Goal: Task Accomplishment & Management: Use online tool/utility

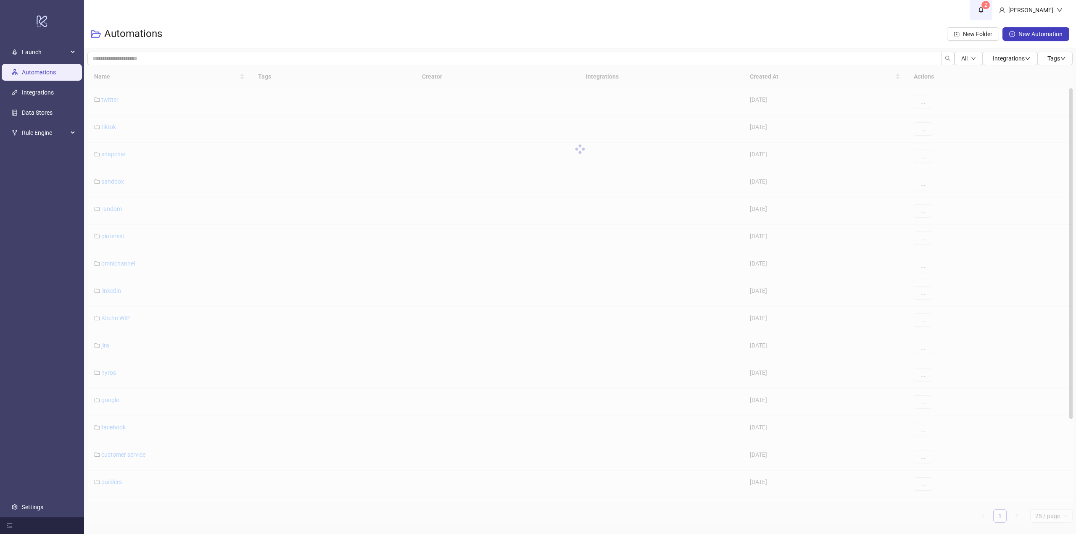
click at [984, 9] on icon "bell" at bounding box center [981, 10] width 6 height 6
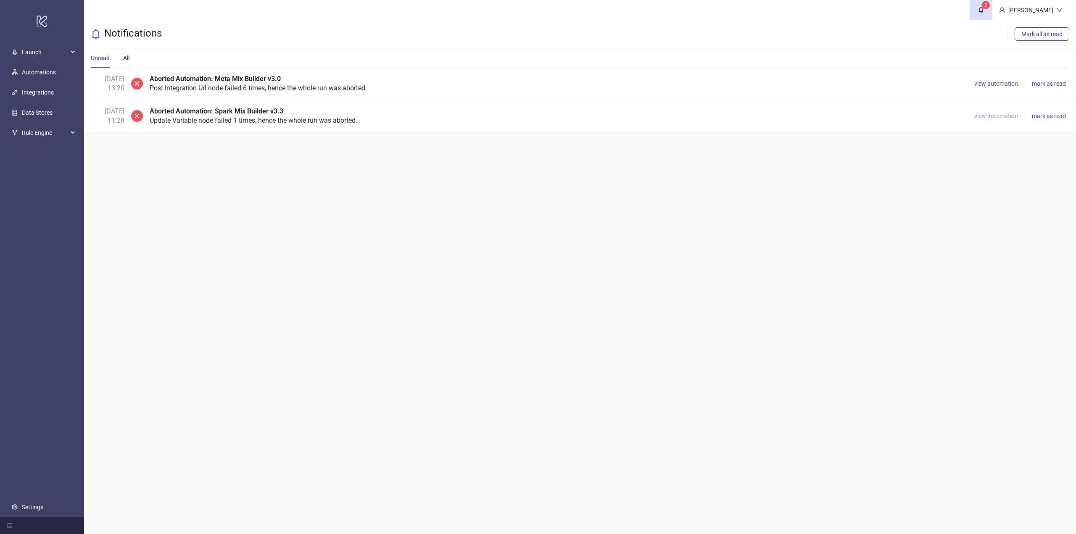
click at [991, 115] on span "view automation" at bounding box center [996, 116] width 44 height 7
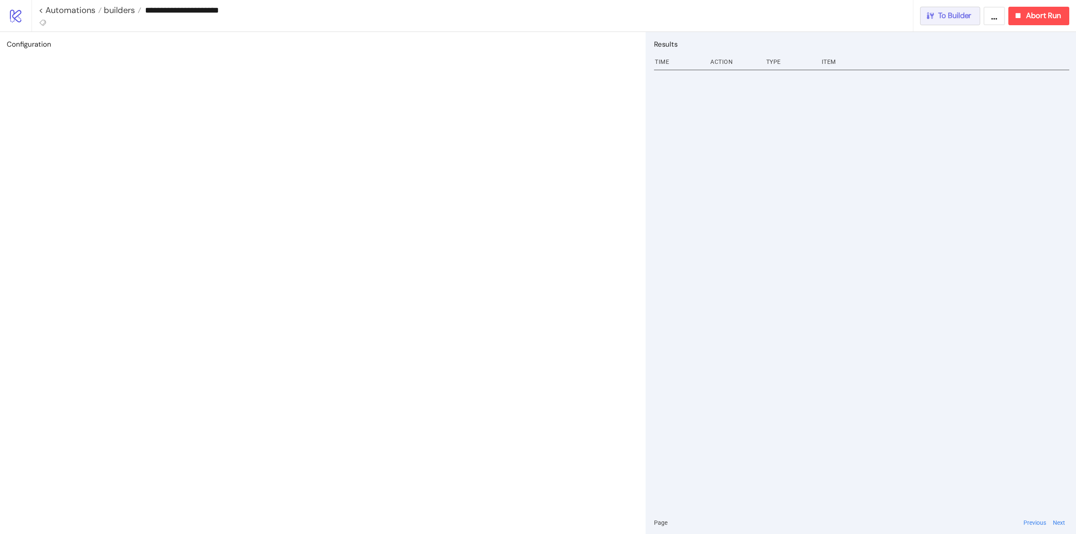
click at [964, 16] on span "To Builder" at bounding box center [955, 16] width 34 height 10
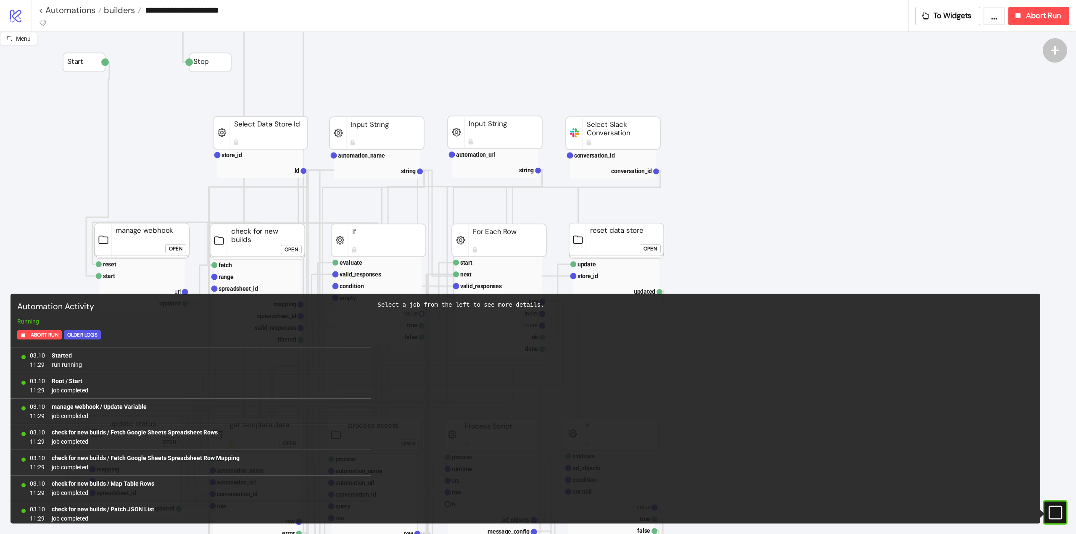
scroll to position [132, 0]
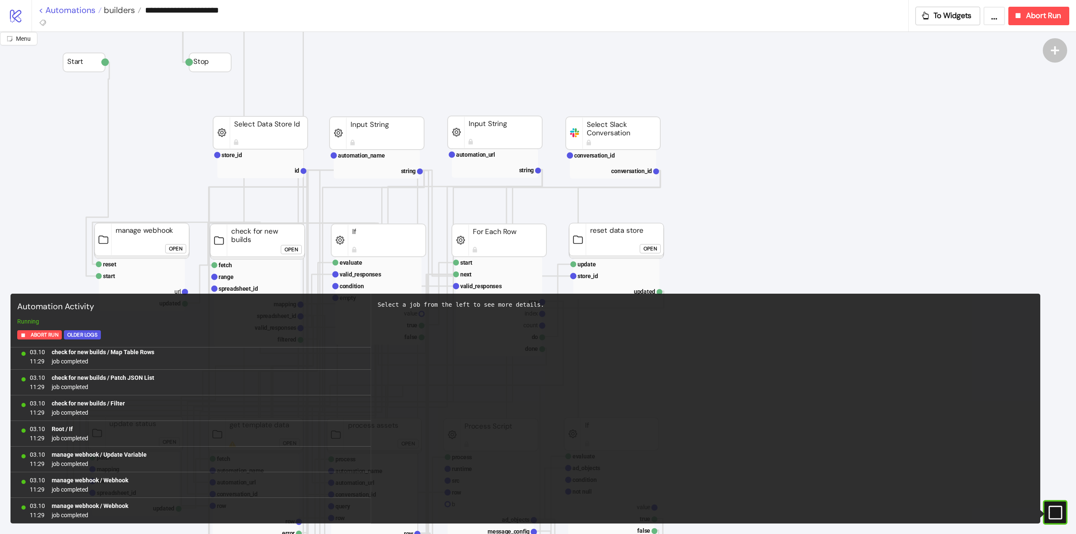
click at [69, 13] on link "< Automations" at bounding box center [70, 10] width 63 height 8
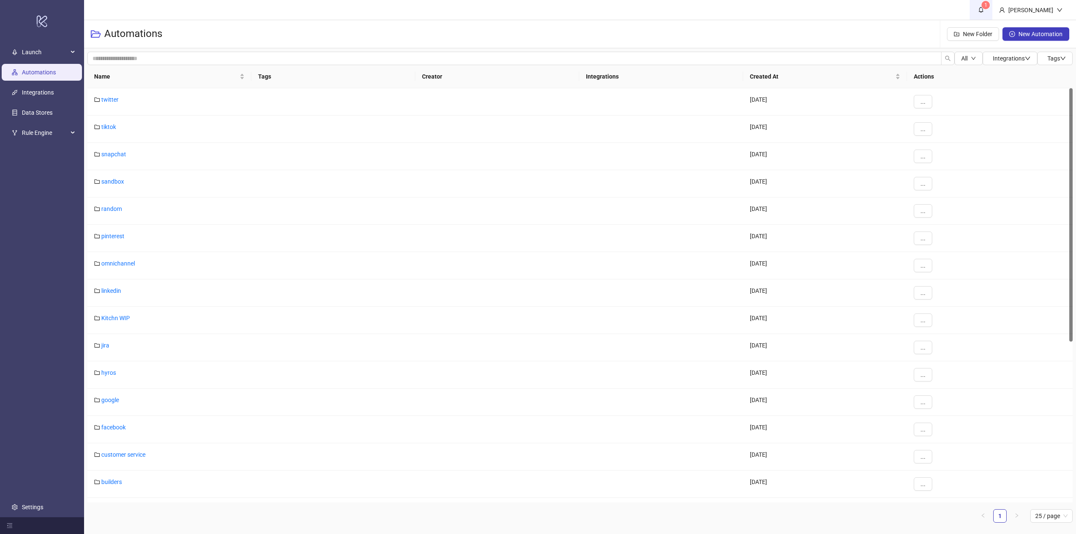
click at [990, 6] on sup "1" at bounding box center [985, 5] width 8 height 8
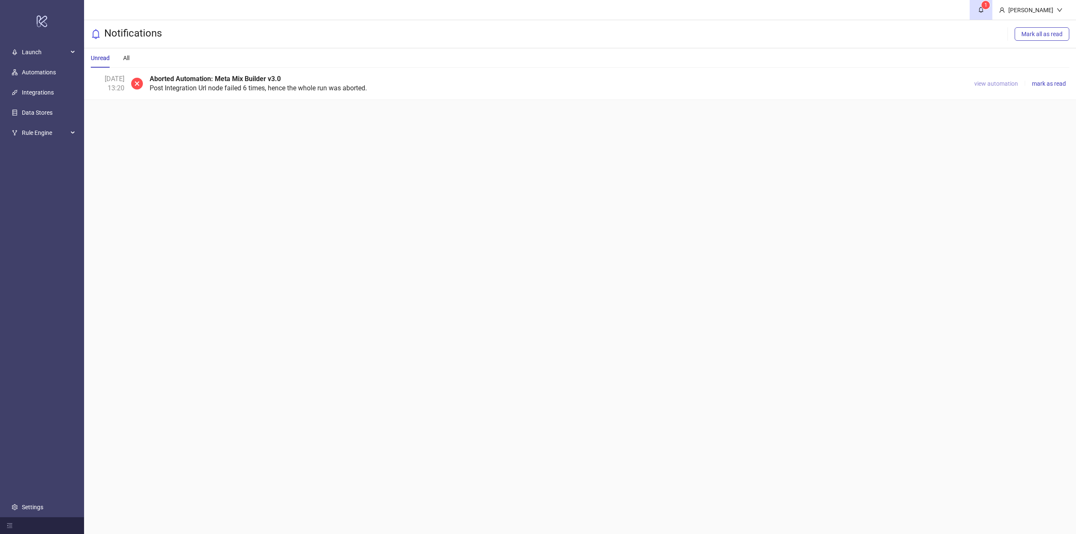
click at [1001, 82] on span "view automation" at bounding box center [996, 83] width 44 height 7
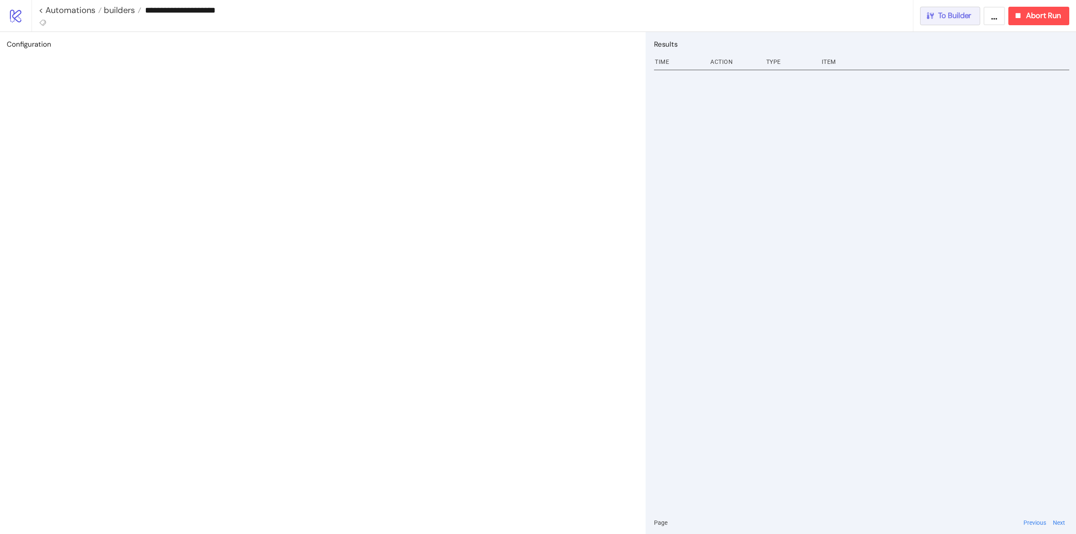
click at [962, 20] on span "To Builder" at bounding box center [955, 16] width 34 height 10
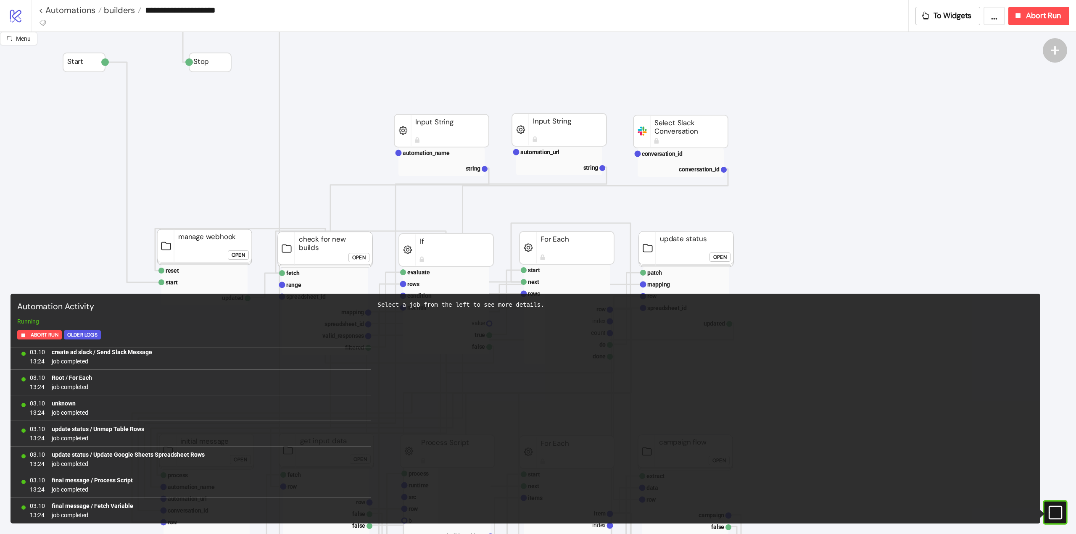
scroll to position [1875, 0]
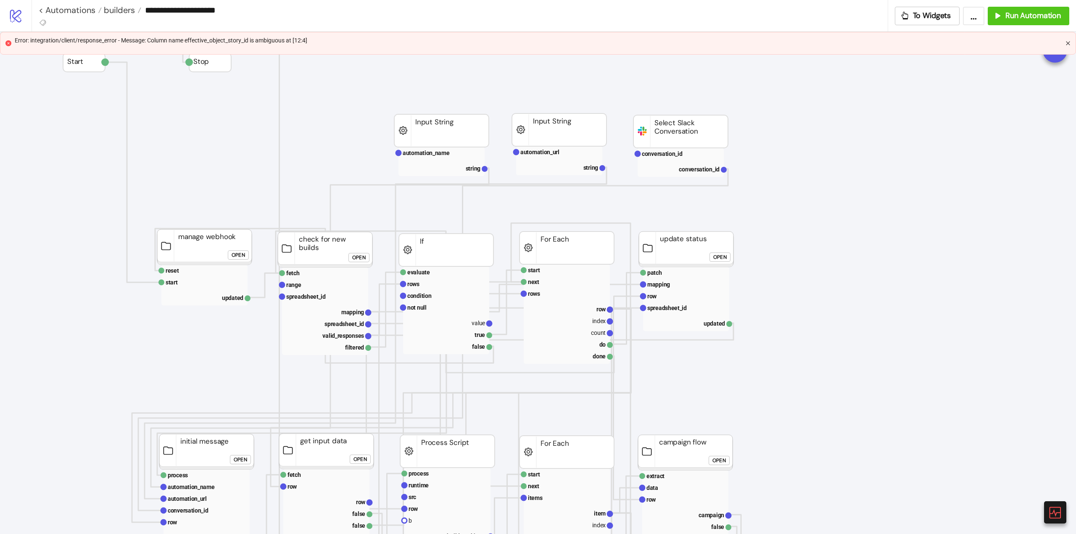
click at [1067, 43] on icon "close" at bounding box center [1067, 43] width 5 height 5
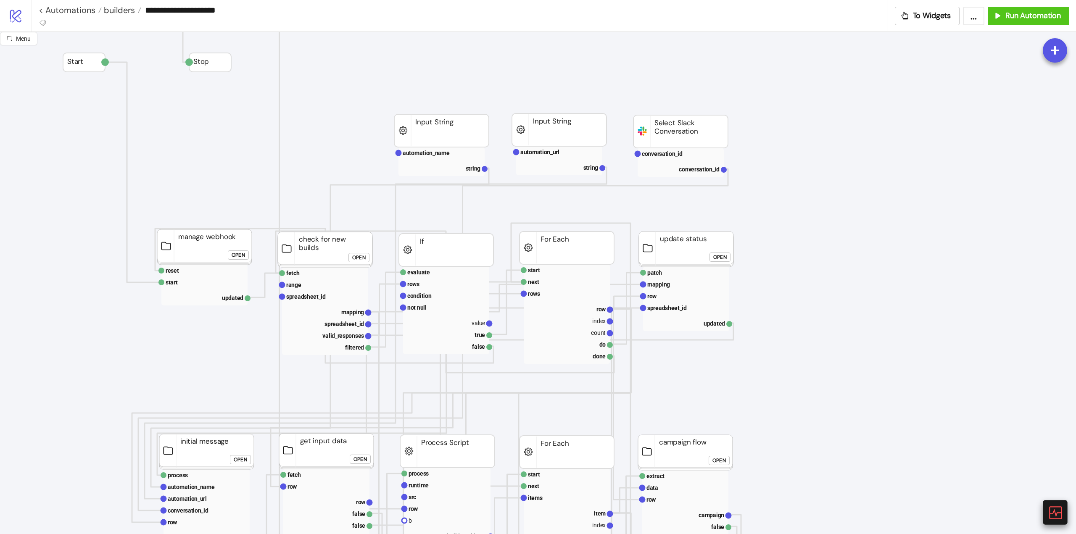
click at [1055, 512] on icon at bounding box center [1054, 512] width 15 height 15
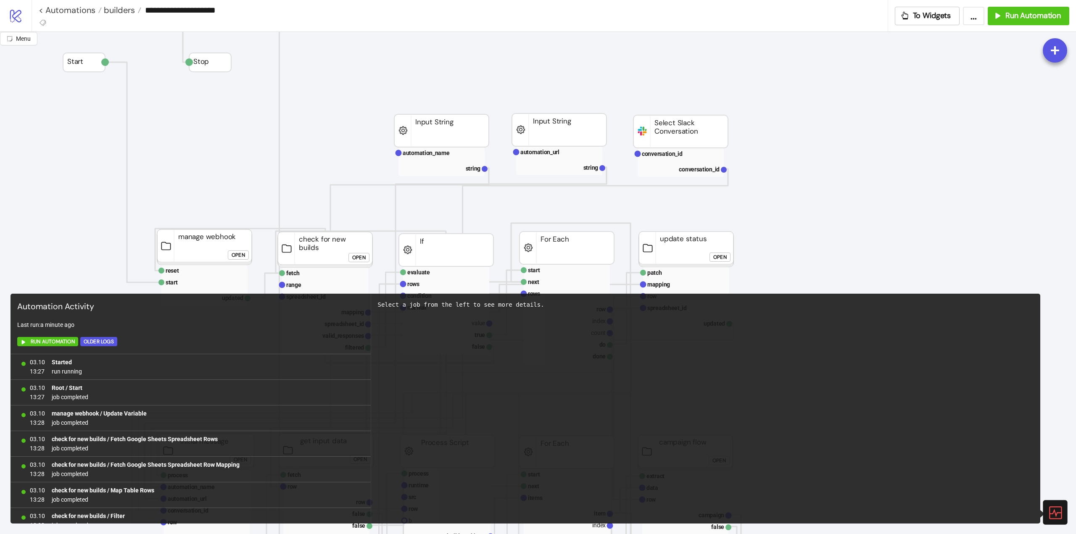
scroll to position [1959, 0]
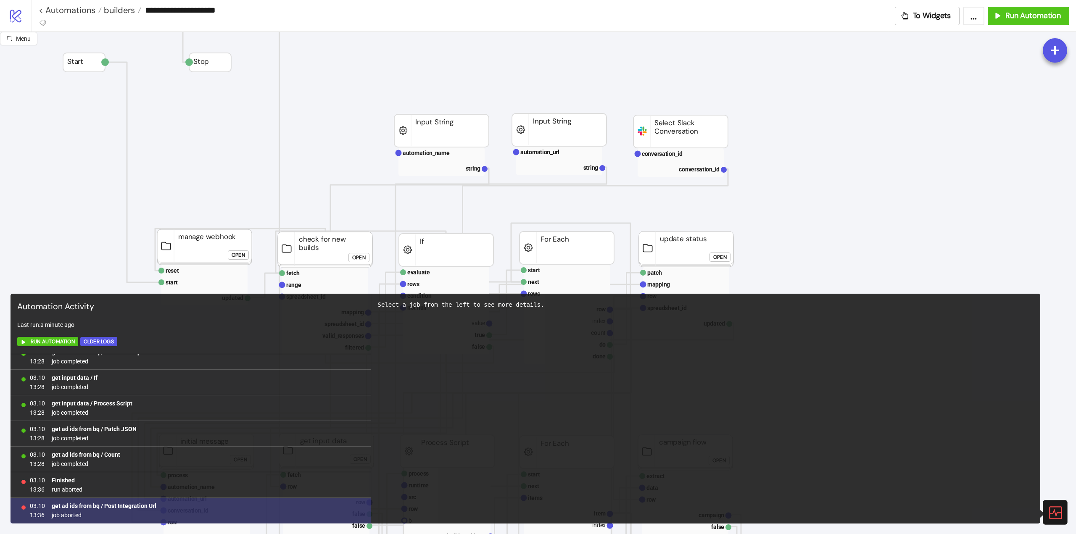
click at [122, 506] on b "get ad ids from bq / Post Integration Url" at bounding box center [104, 506] width 105 height 7
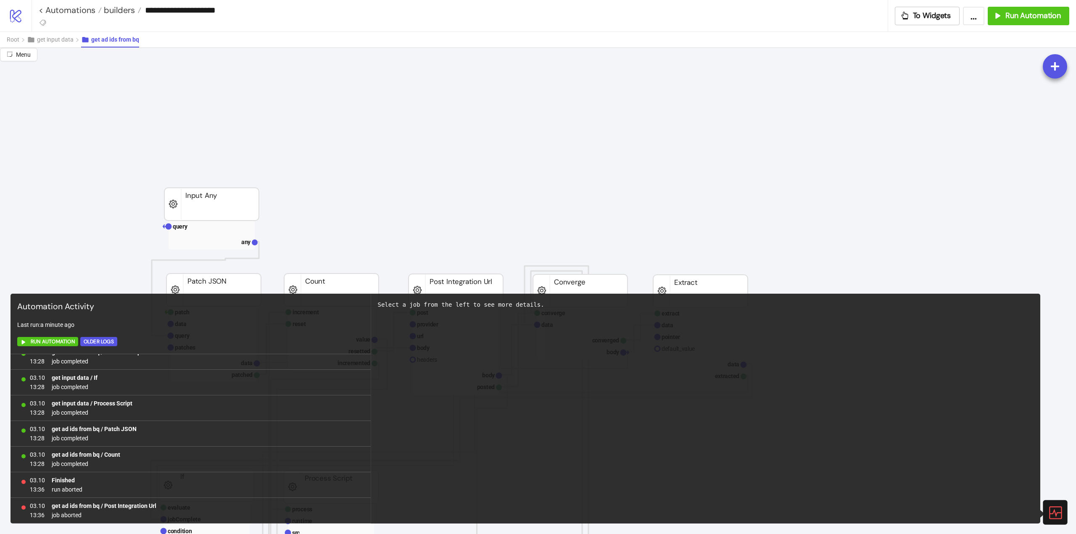
click at [1058, 504] on div at bounding box center [1055, 512] width 24 height 24
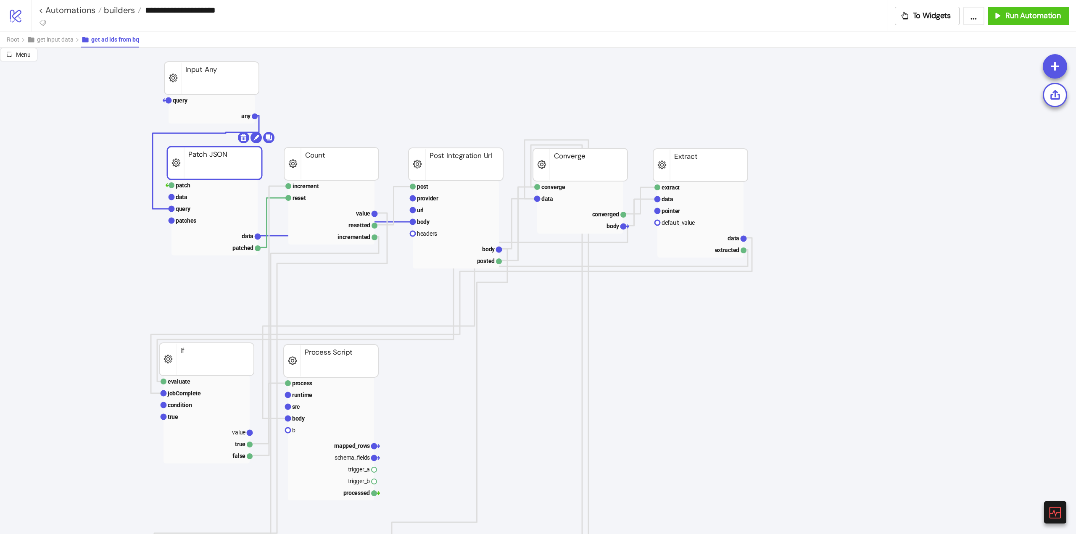
scroll to position [0, 0]
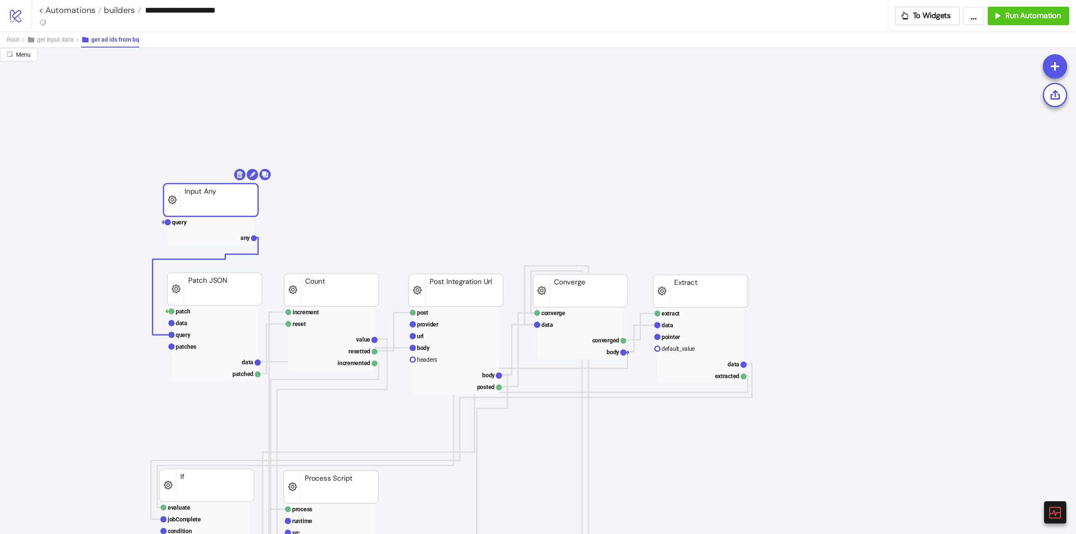
drag, startPoint x: 212, startPoint y: 207, endPoint x: 211, endPoint y: 203, distance: 4.3
click at [208, 222] on rect at bounding box center [211, 222] width 86 height 12
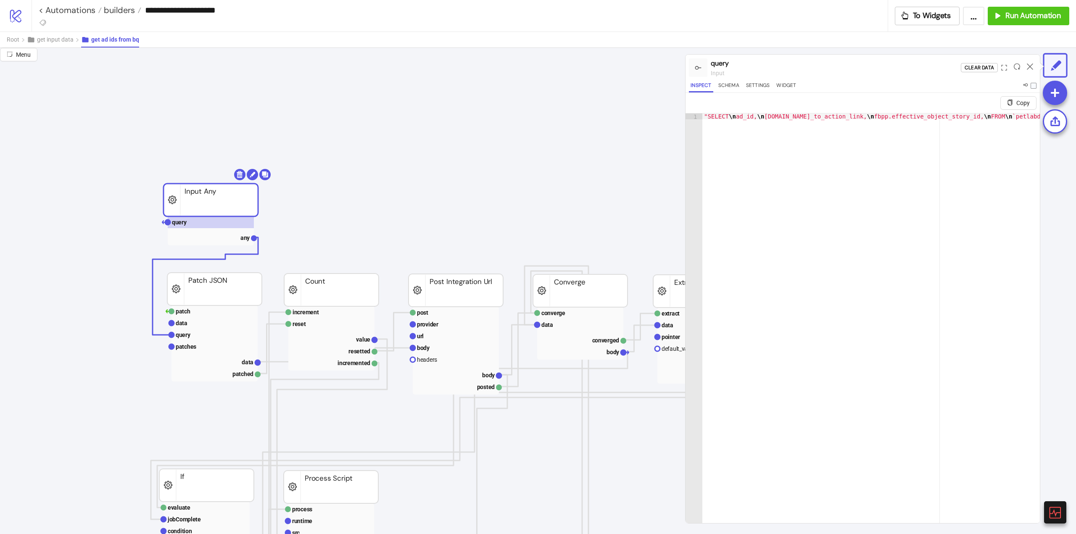
click at [65, 44] on button "get input data" at bounding box center [54, 40] width 54 height 16
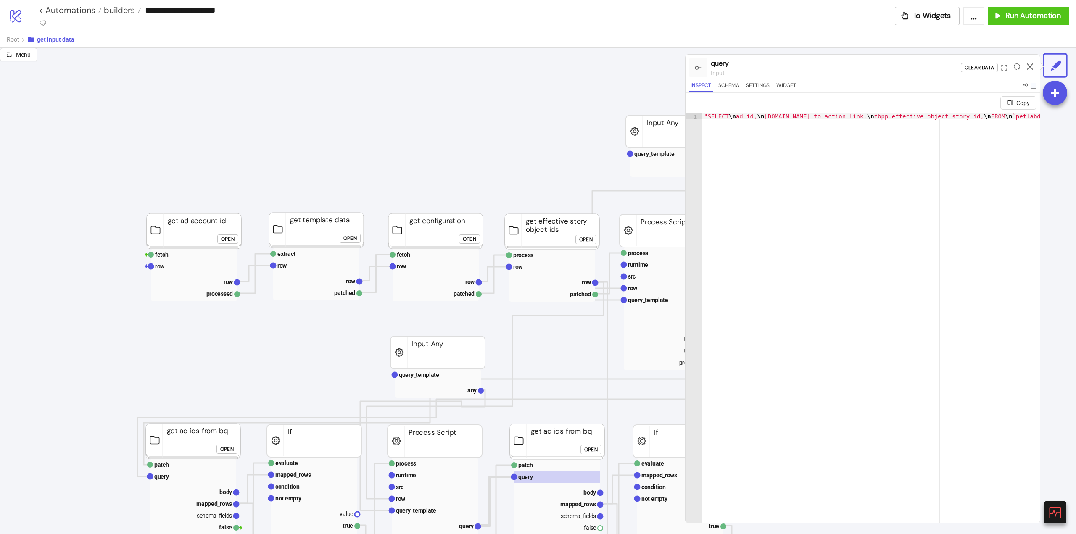
click at [1028, 68] on icon at bounding box center [1030, 66] width 6 height 6
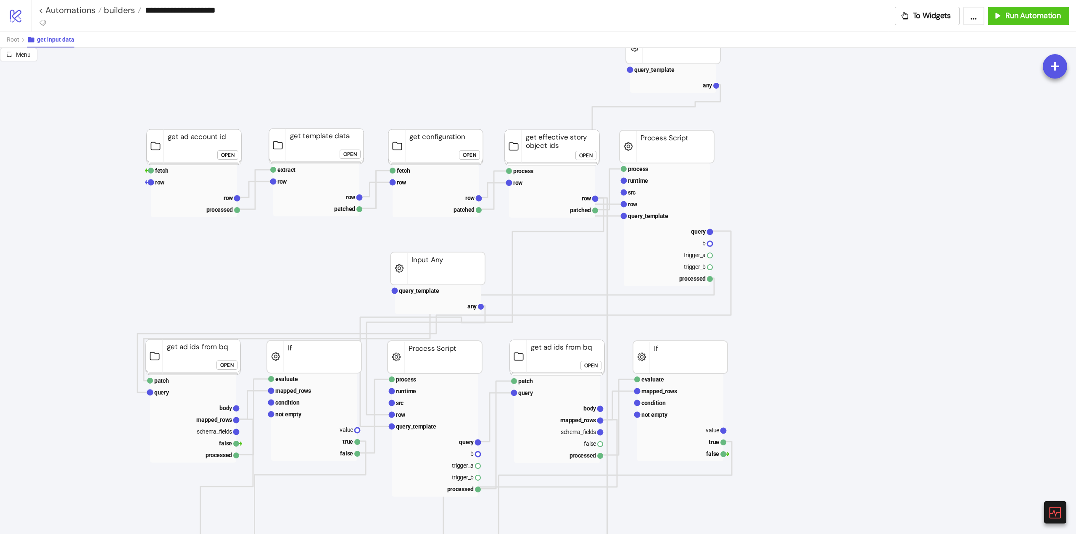
scroll to position [42, 0]
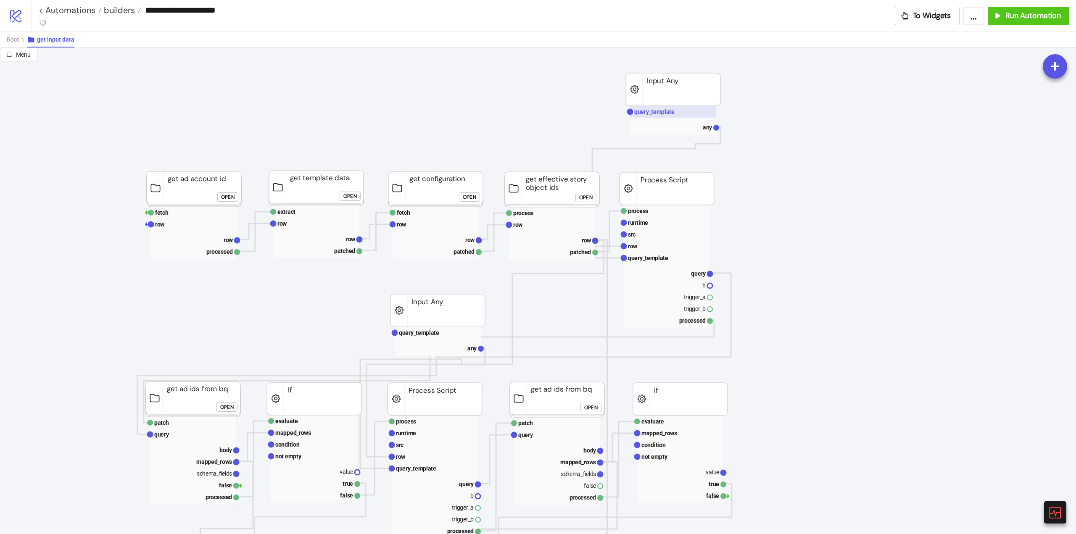
click at [653, 116] on rect at bounding box center [673, 112] width 86 height 12
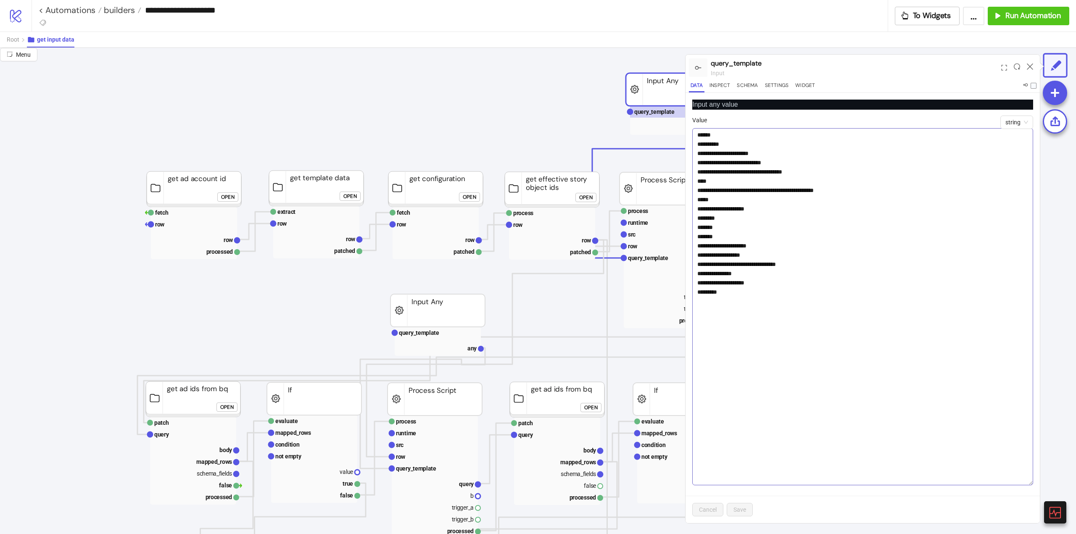
drag, startPoint x: 1030, startPoint y: 148, endPoint x: 984, endPoint y: 448, distance: 303.2
click at [1026, 481] on textarea "**********" at bounding box center [862, 306] width 341 height 357
click at [808, 280] on textarea "**********" at bounding box center [862, 306] width 341 height 356
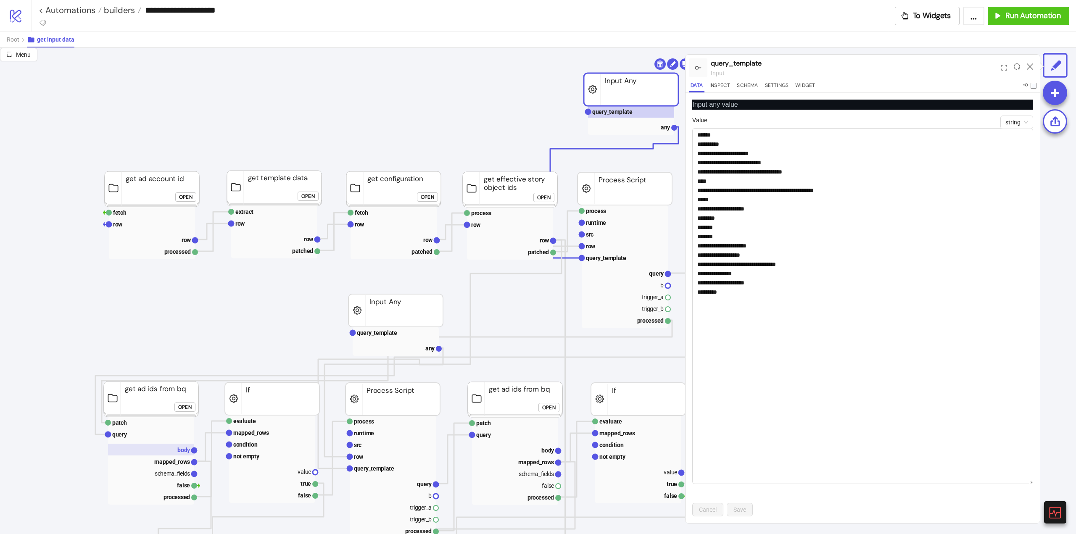
click at [182, 449] on text "body" at bounding box center [183, 450] width 13 height 7
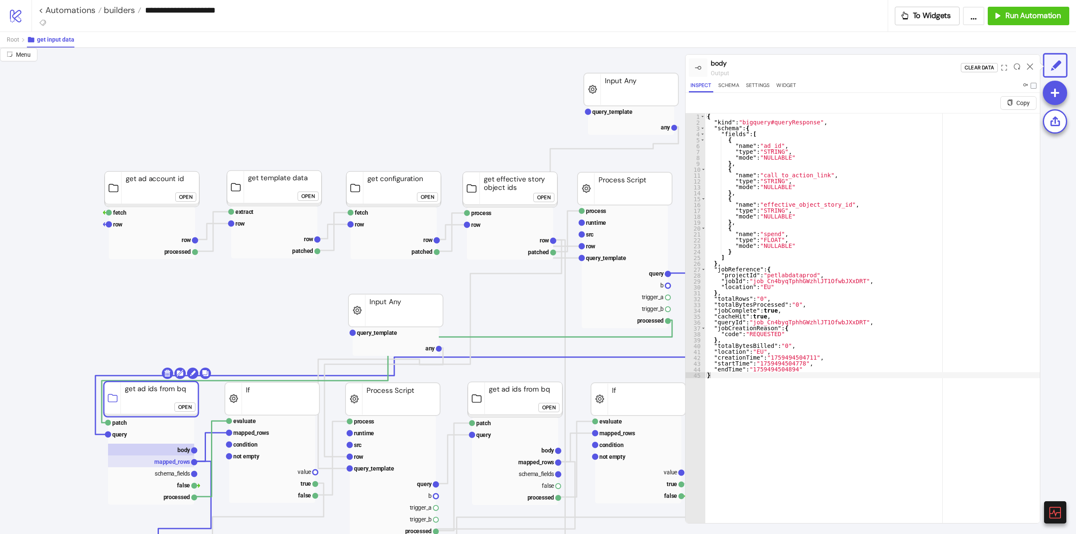
click at [178, 461] on text "mapped_rows" at bounding box center [172, 462] width 36 height 7
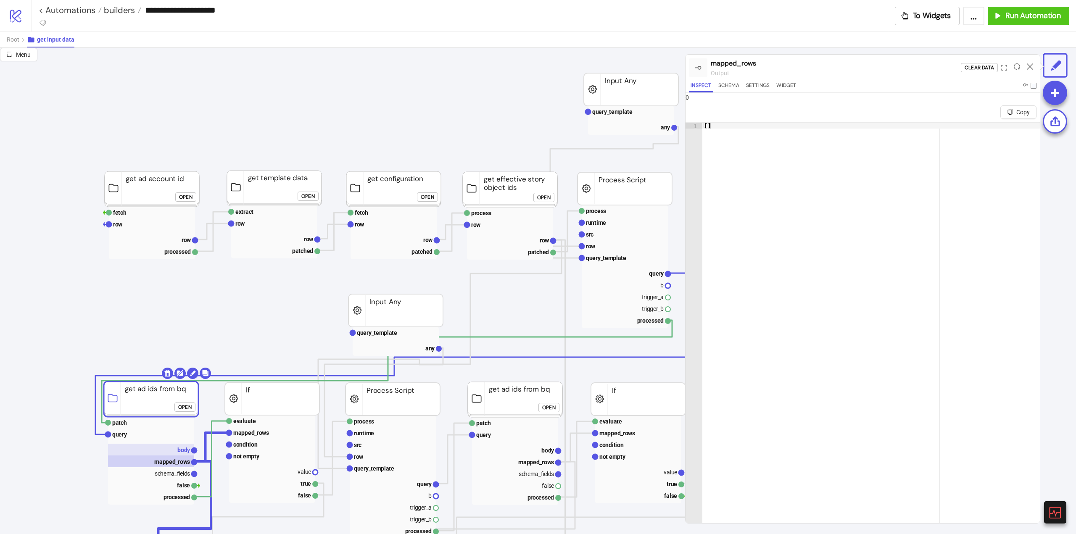
click at [179, 451] on text "body" at bounding box center [183, 450] width 13 height 7
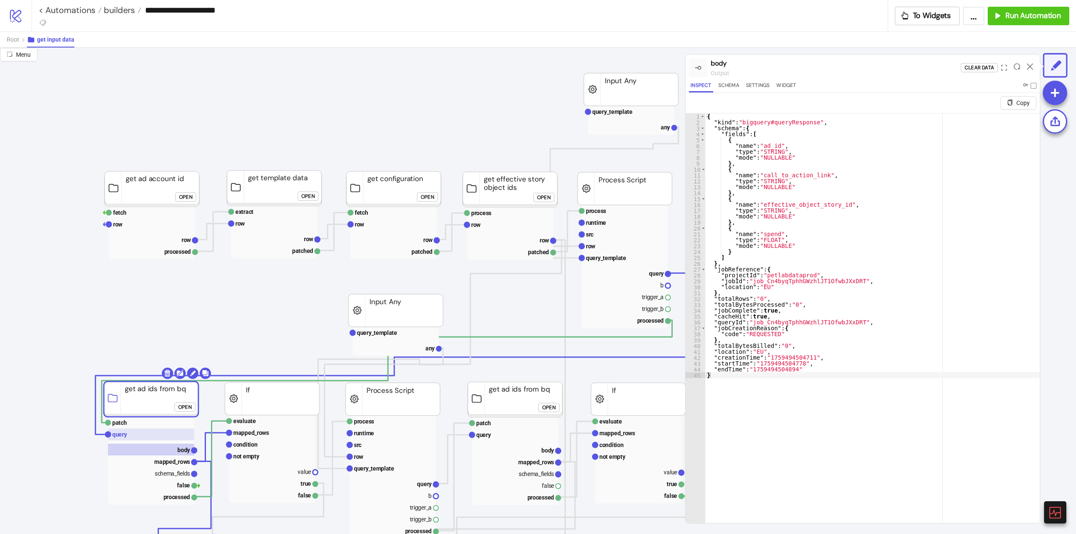
click at [139, 438] on rect at bounding box center [151, 435] width 86 height 12
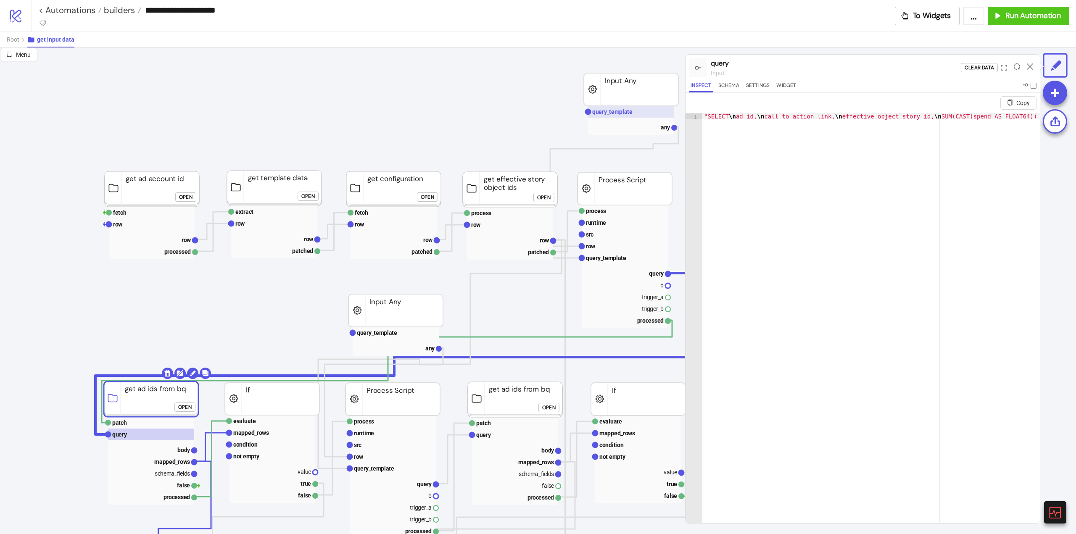
click at [628, 112] on text "query_template" at bounding box center [612, 111] width 40 height 7
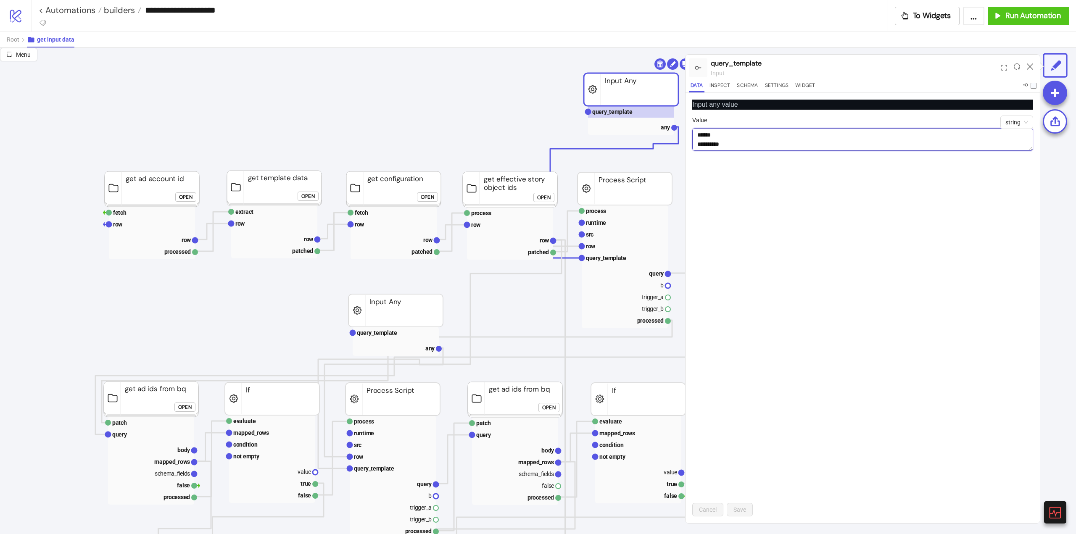
click at [733, 135] on textarea "**********" at bounding box center [862, 139] width 341 height 23
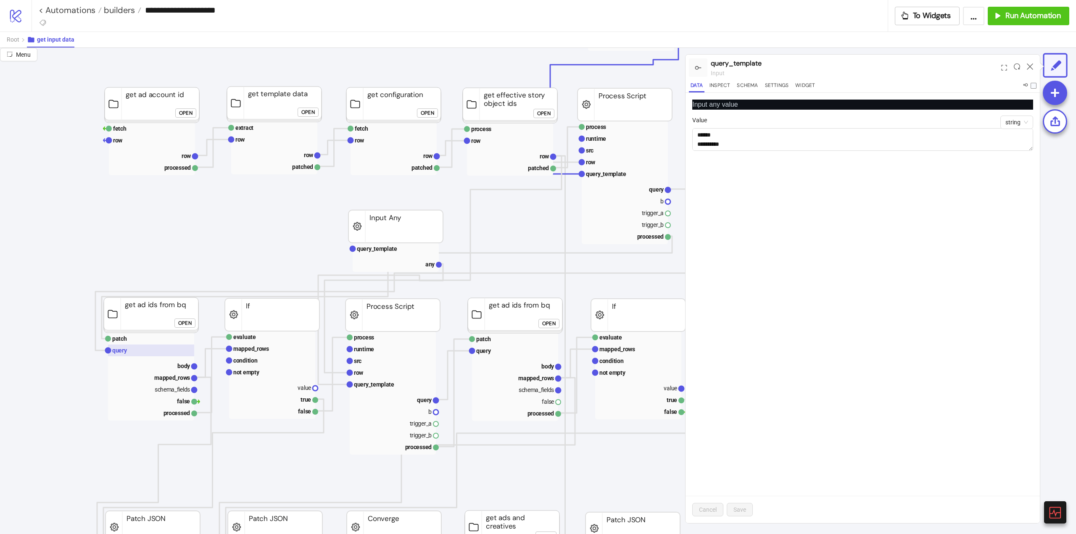
click at [140, 349] on rect at bounding box center [151, 351] width 86 height 12
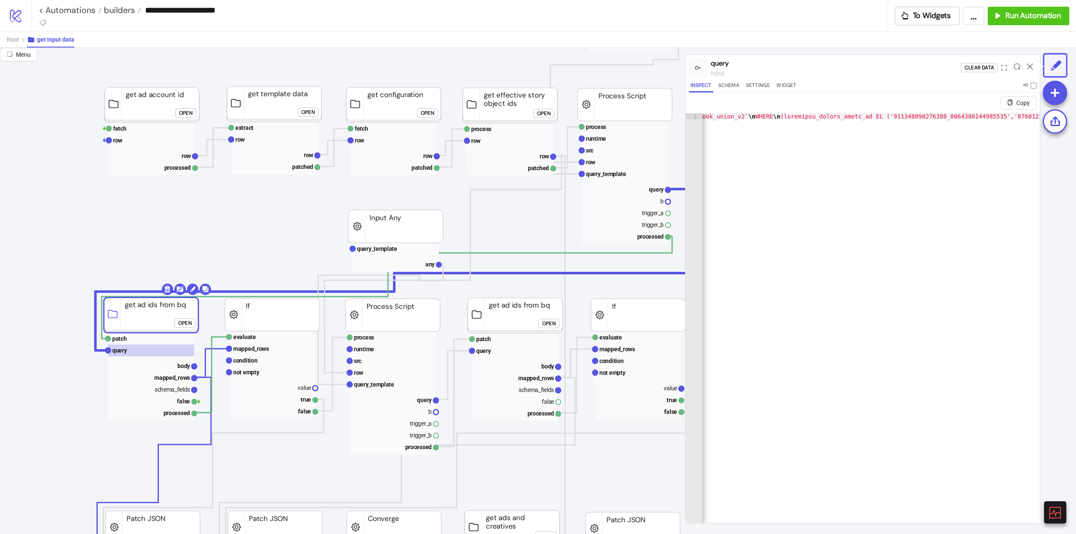
scroll to position [0, 454]
type textarea "**********"
click at [182, 366] on text "body" at bounding box center [183, 366] width 13 height 7
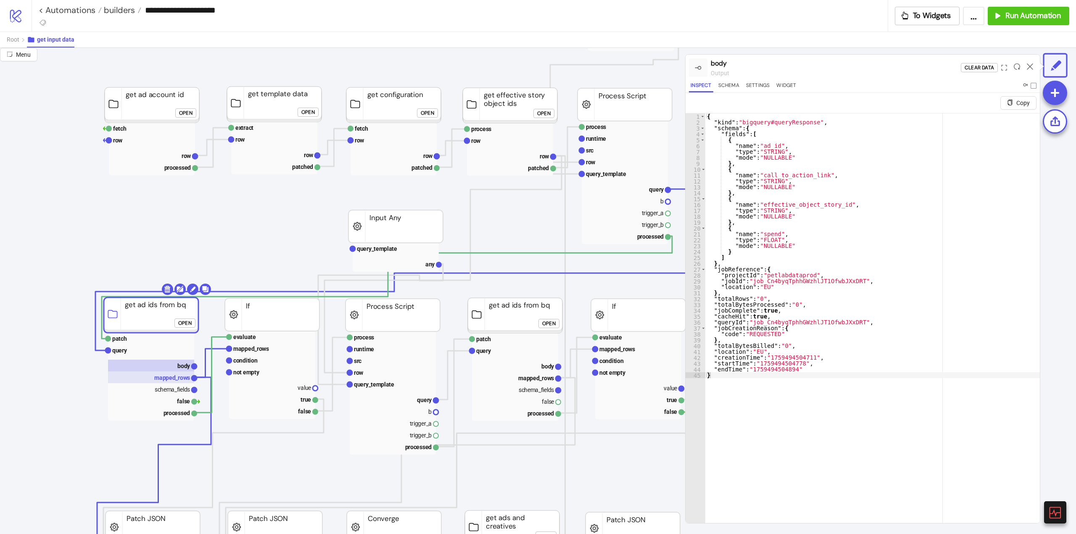
click at [178, 379] on text "mapped_rows" at bounding box center [172, 377] width 36 height 7
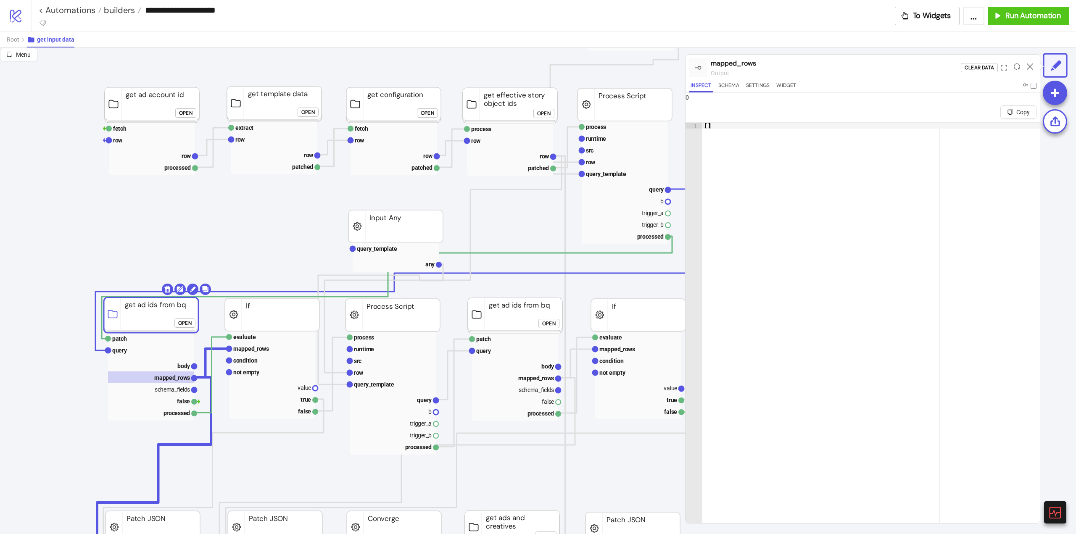
click button "Open"
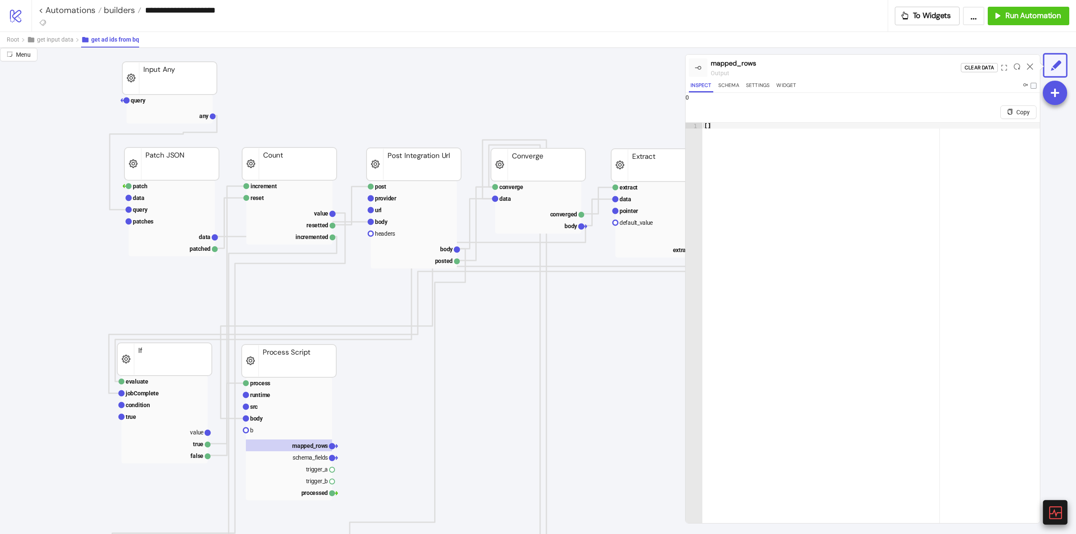
click at [1050, 513] on icon at bounding box center [1054, 512] width 15 height 15
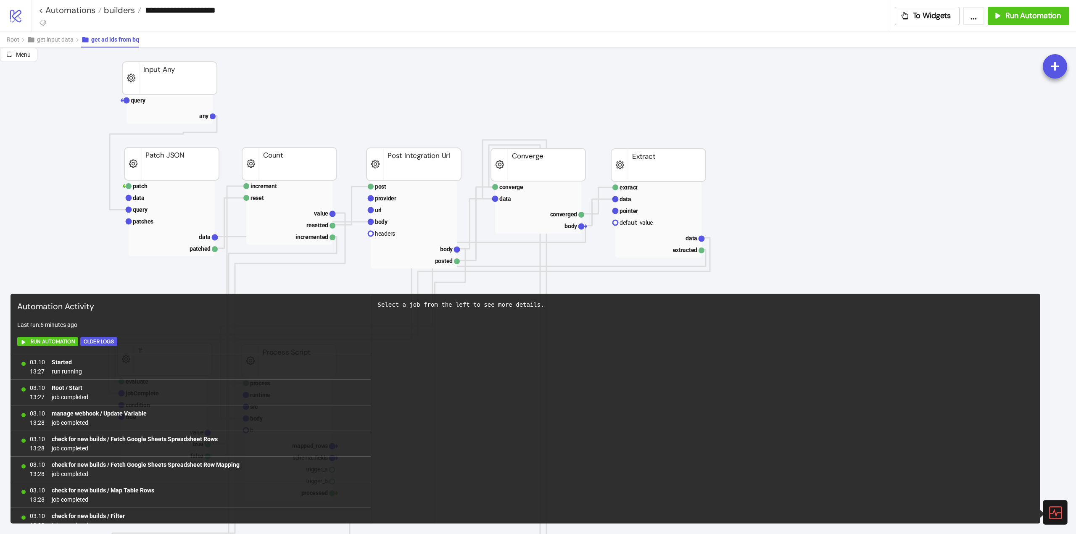
scroll to position [1959, 0]
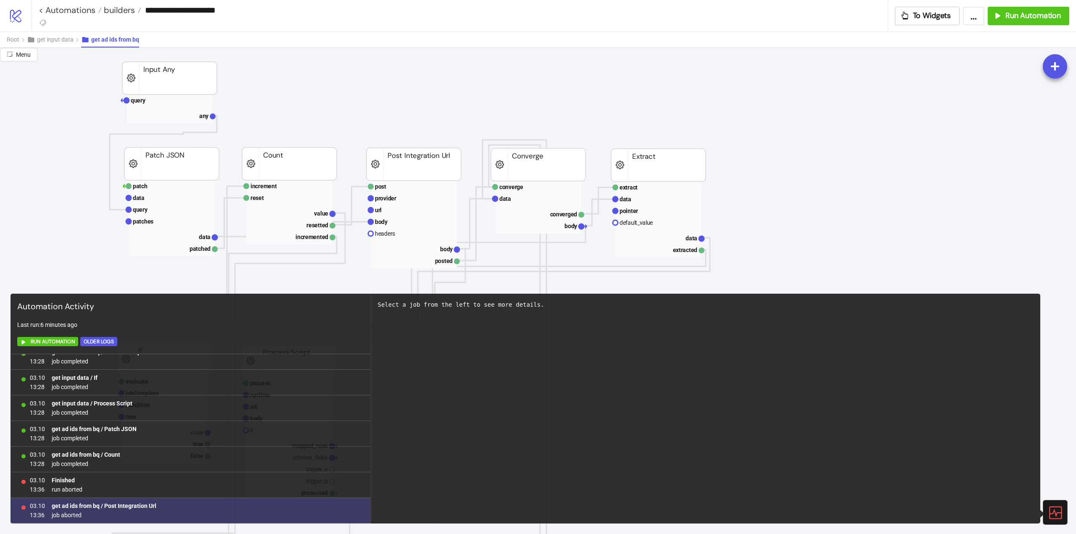
click at [150, 506] on b "get ad ids from bq / Post Integration Url" at bounding box center [104, 506] width 105 height 7
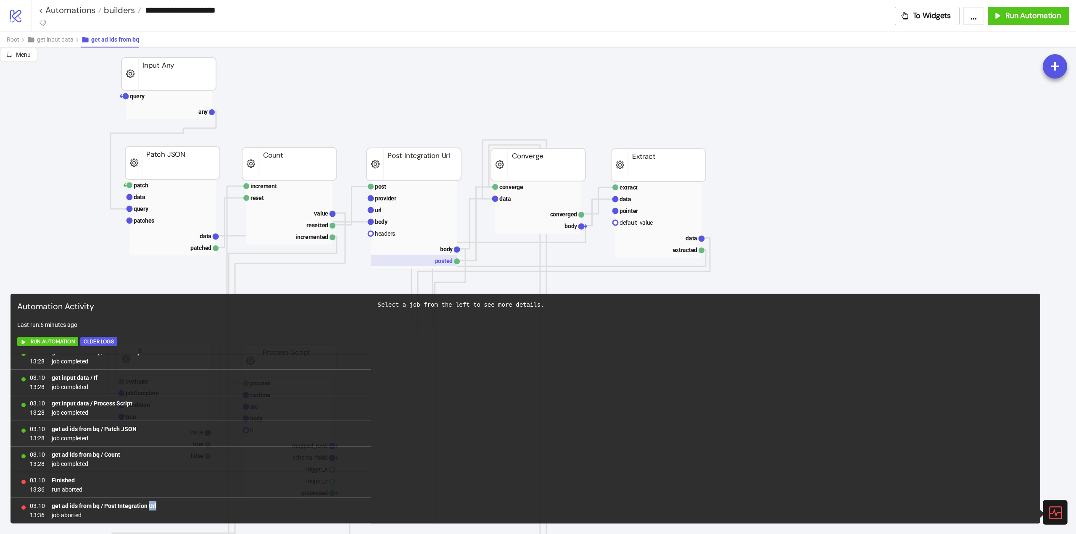
click at [439, 255] on rect at bounding box center [414, 261] width 86 height 12
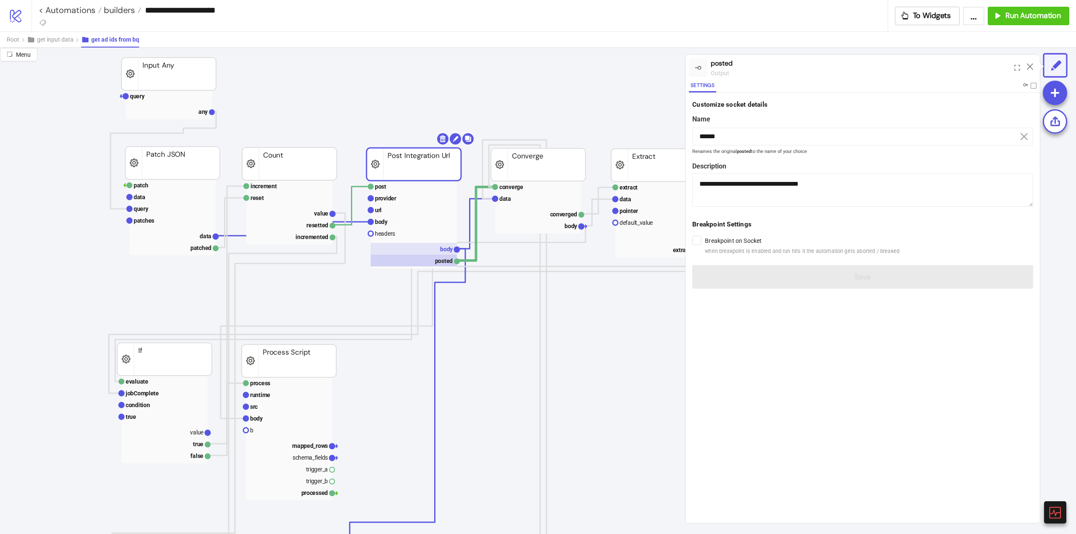
click at [436, 250] on rect at bounding box center [414, 249] width 86 height 12
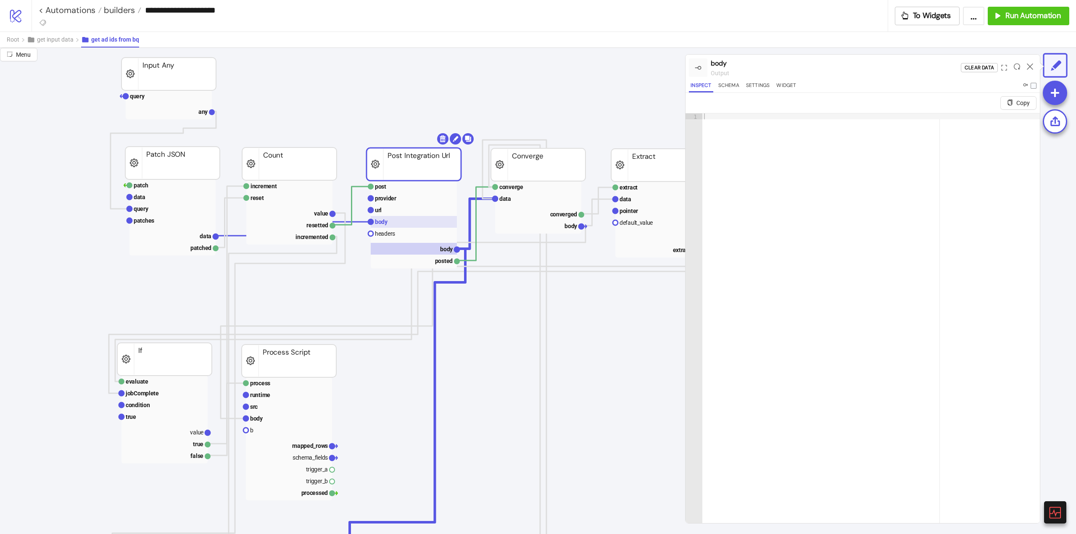
click at [409, 218] on rect at bounding box center [414, 222] width 86 height 12
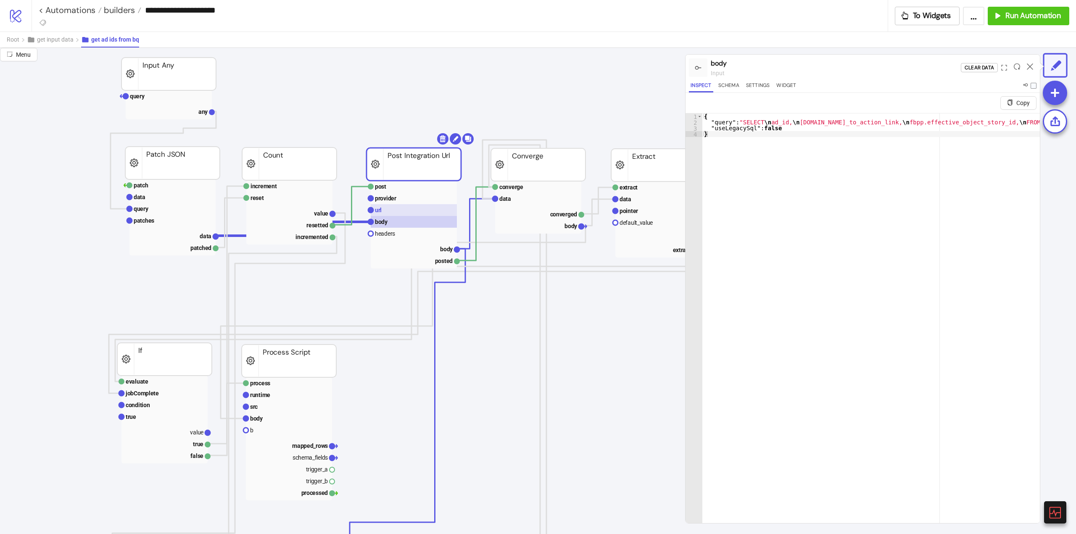
click at [399, 208] on rect at bounding box center [414, 210] width 86 height 12
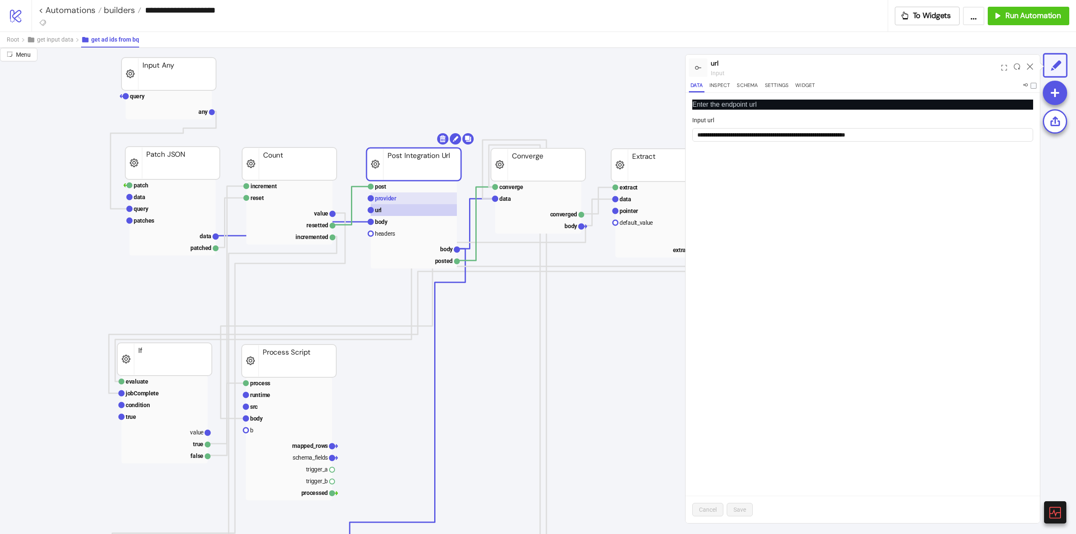
click at [396, 197] on text "provider" at bounding box center [385, 198] width 21 height 7
click at [392, 187] on rect at bounding box center [414, 187] width 86 height 12
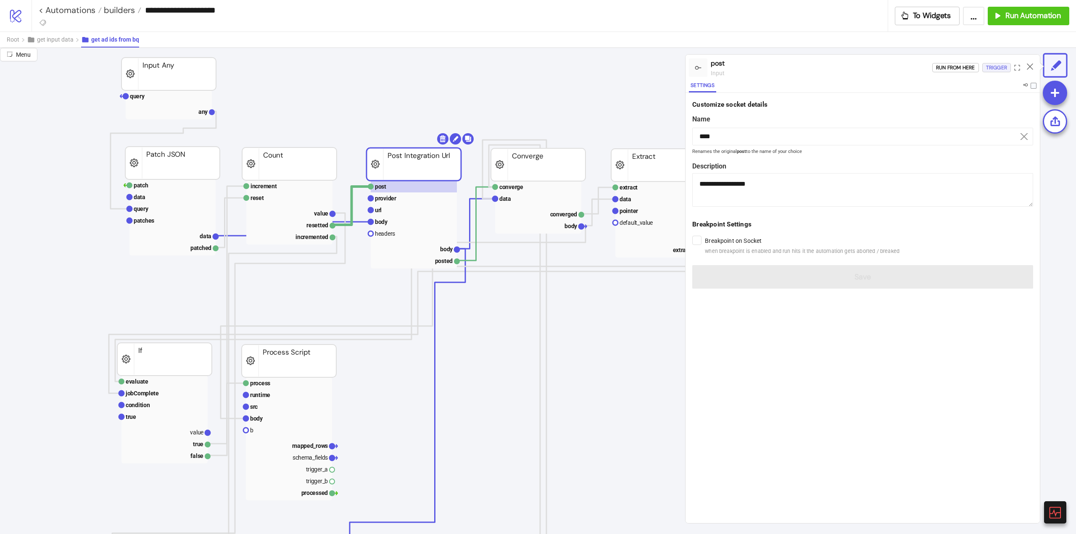
click at [997, 66] on div "Trigger" at bounding box center [996, 68] width 21 height 10
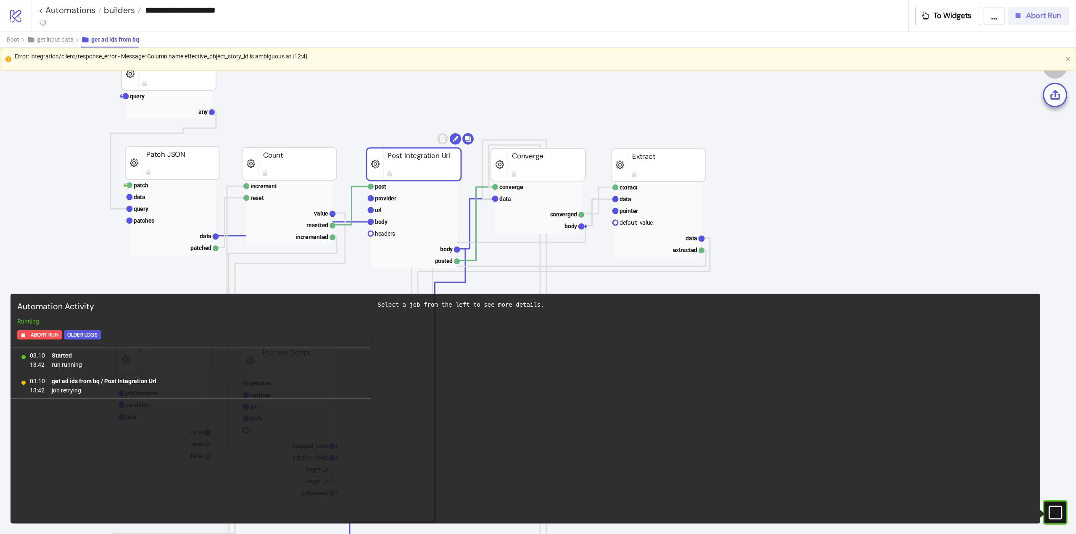
click at [1020, 20] on icon "button" at bounding box center [1017, 15] width 9 height 9
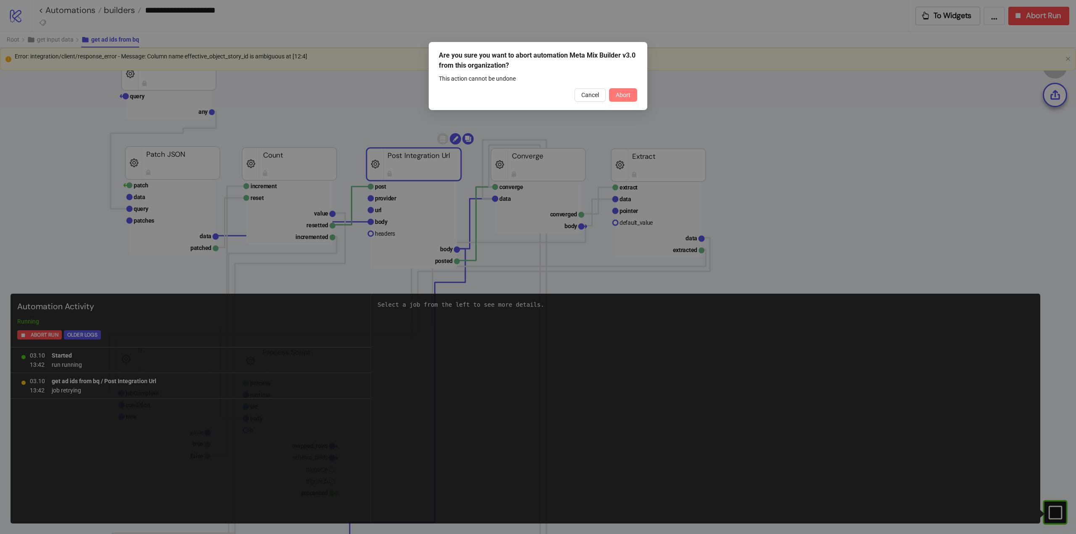
click at [623, 99] on button "Abort" at bounding box center [623, 94] width 28 height 13
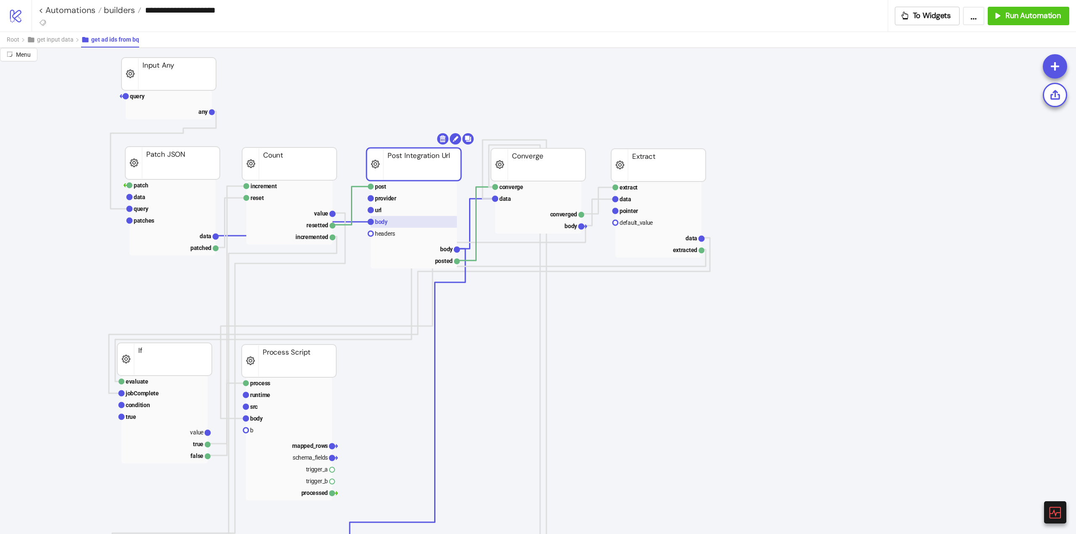
click at [377, 219] on text "body" at bounding box center [381, 222] width 13 height 7
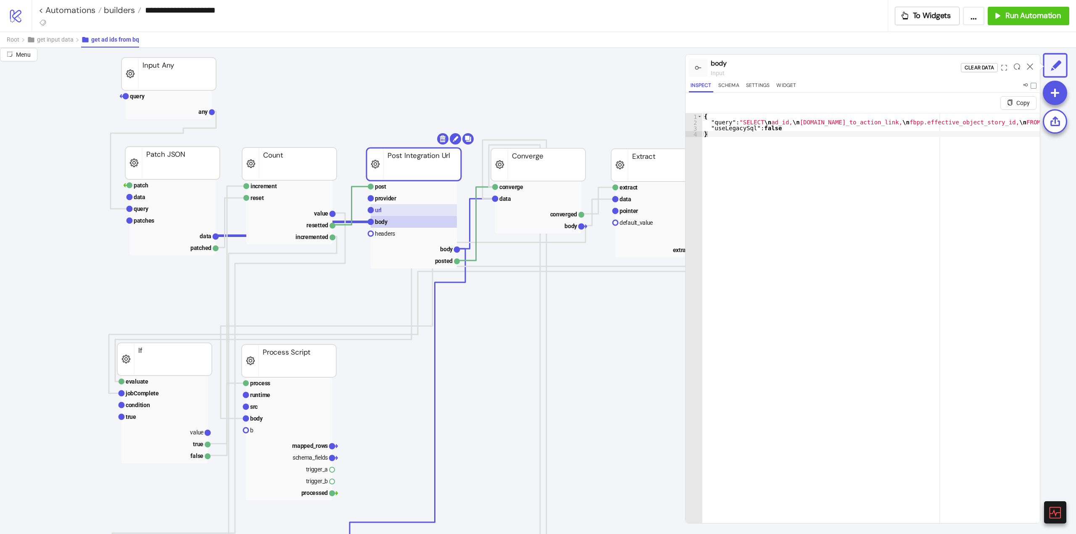
click at [388, 211] on rect at bounding box center [414, 210] width 86 height 12
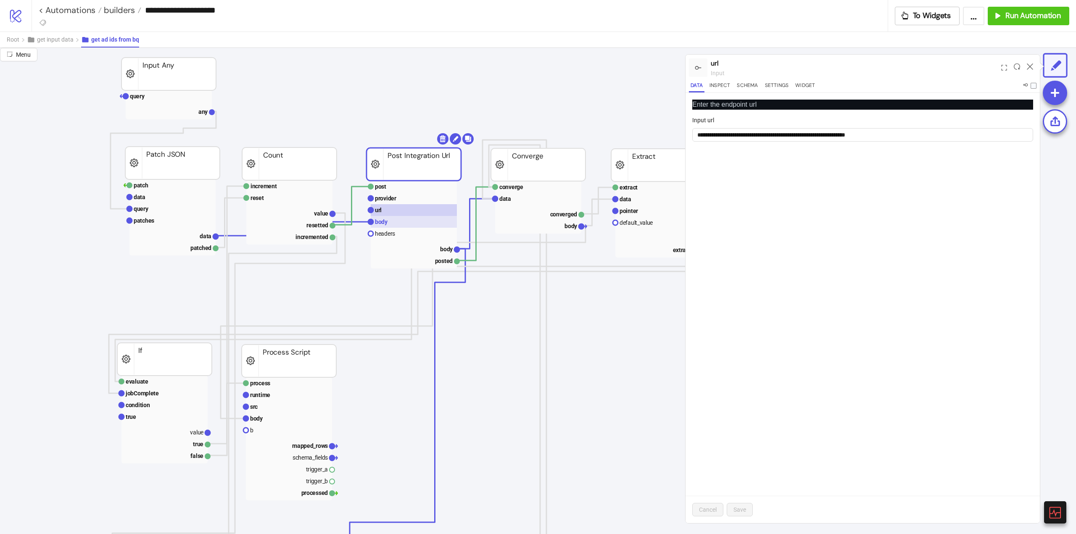
click at [398, 221] on rect at bounding box center [414, 222] width 86 height 12
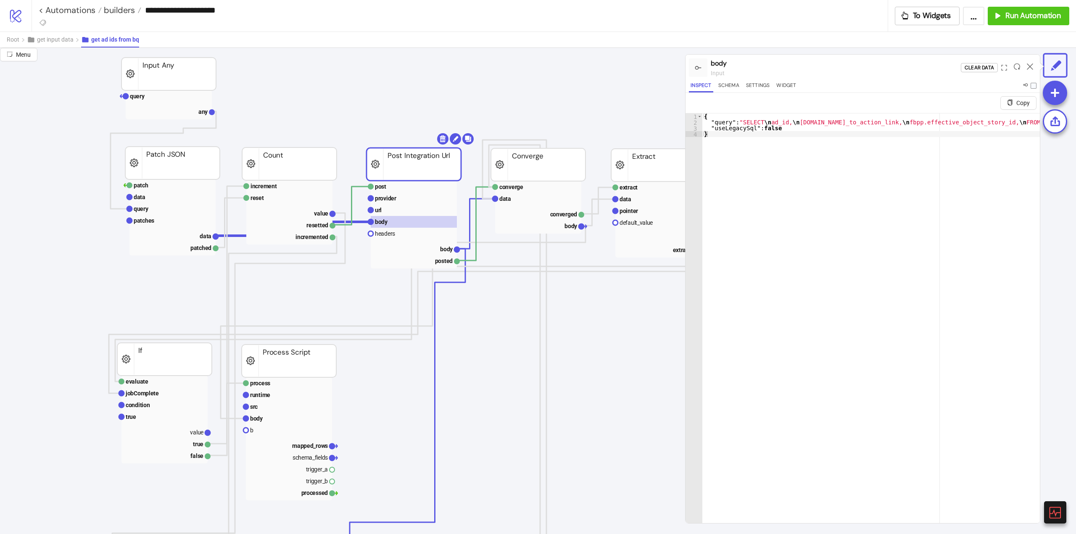
type textarea "**********"
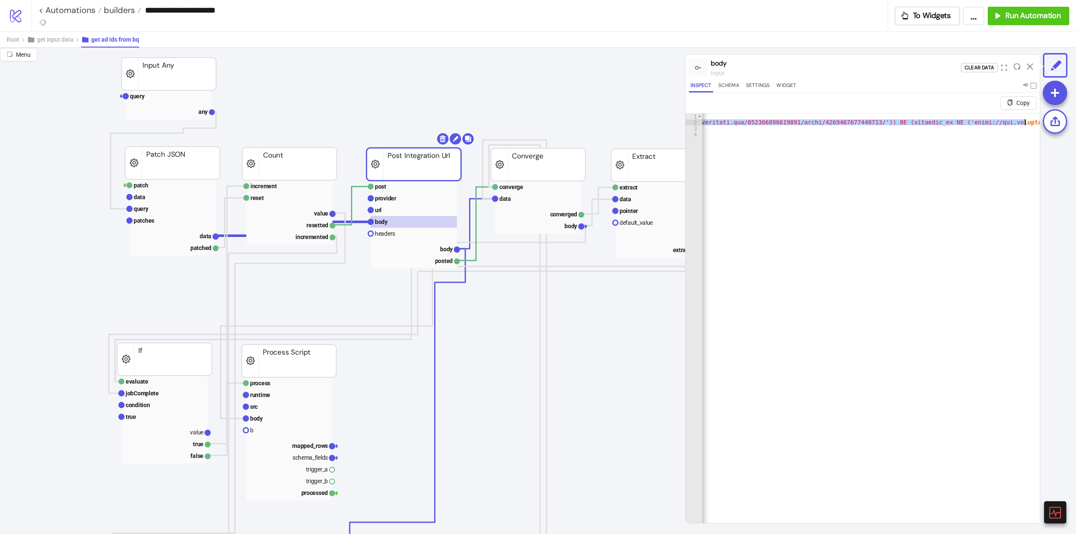
scroll to position [0, 4550]
drag, startPoint x: 979, startPoint y: 121, endPoint x: 1000, endPoint y: 142, distance: 29.4
click at [1073, 121] on div "**********" at bounding box center [538, 291] width 1076 height 486
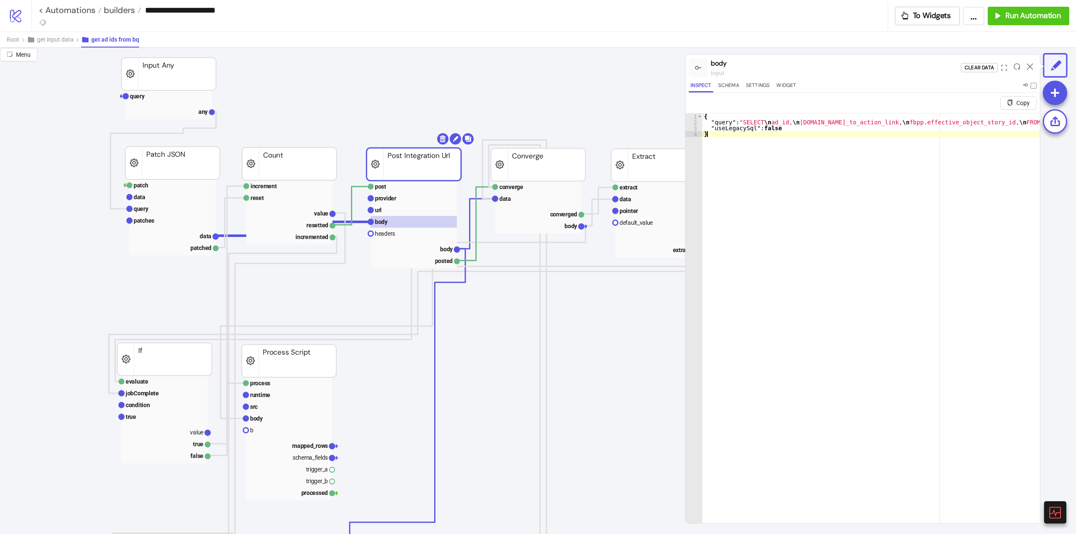
type textarea "*"
click at [1030, 69] on icon at bounding box center [1030, 66] width 6 height 6
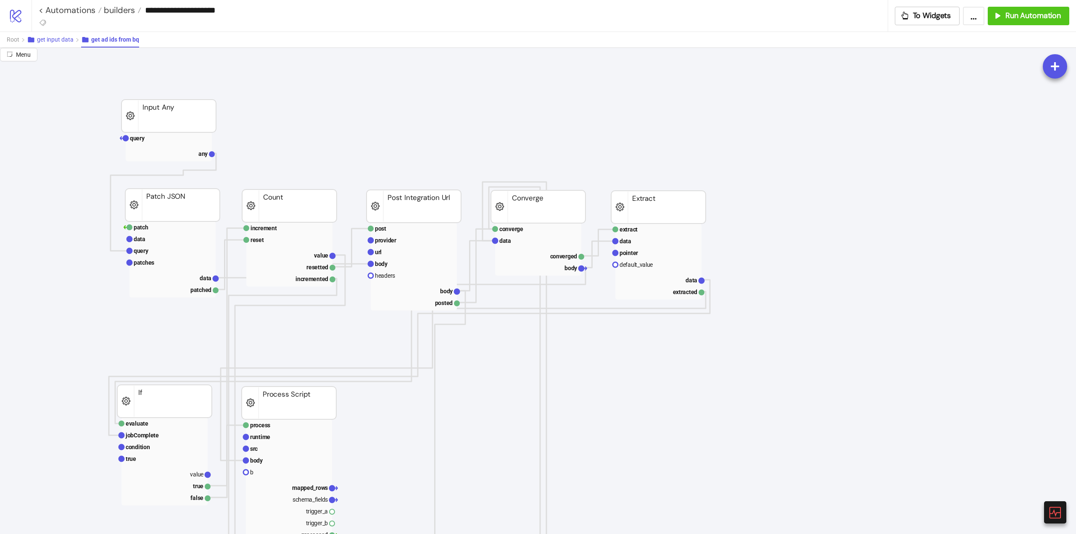
click at [71, 39] on span "get input data" at bounding box center [55, 39] width 37 height 7
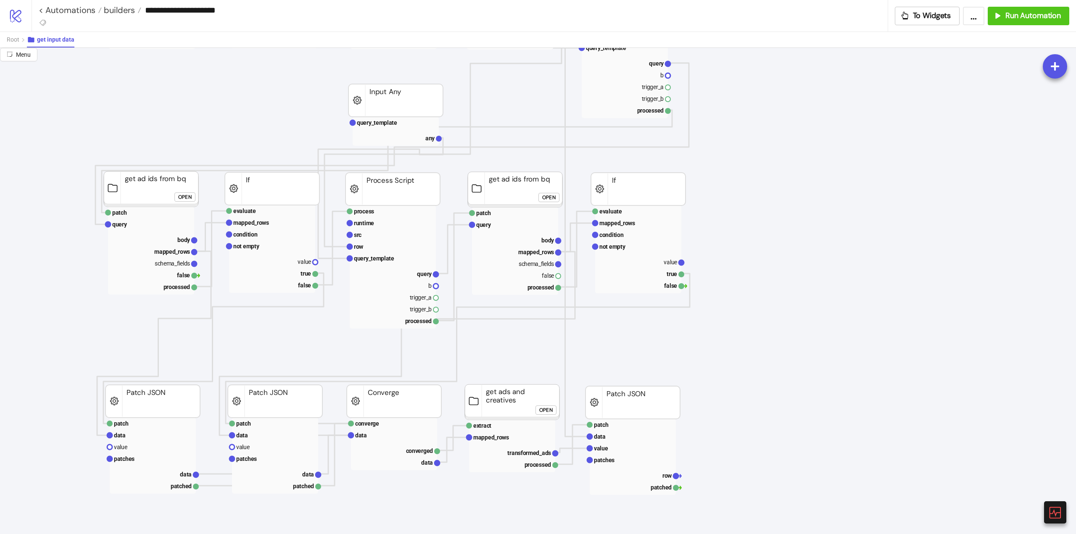
scroll to position [126, 42]
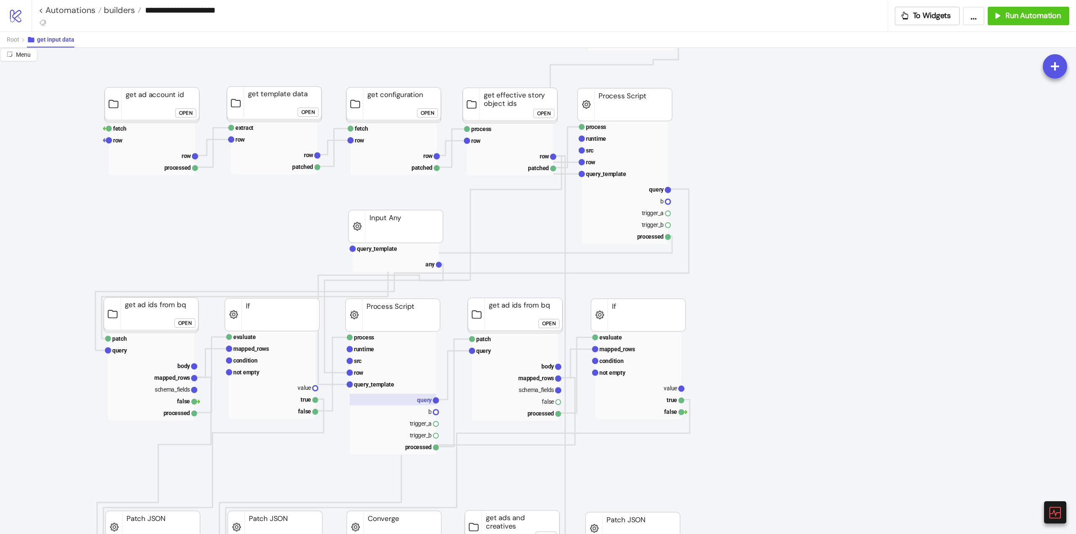
click at [420, 399] on text "query" at bounding box center [424, 400] width 15 height 7
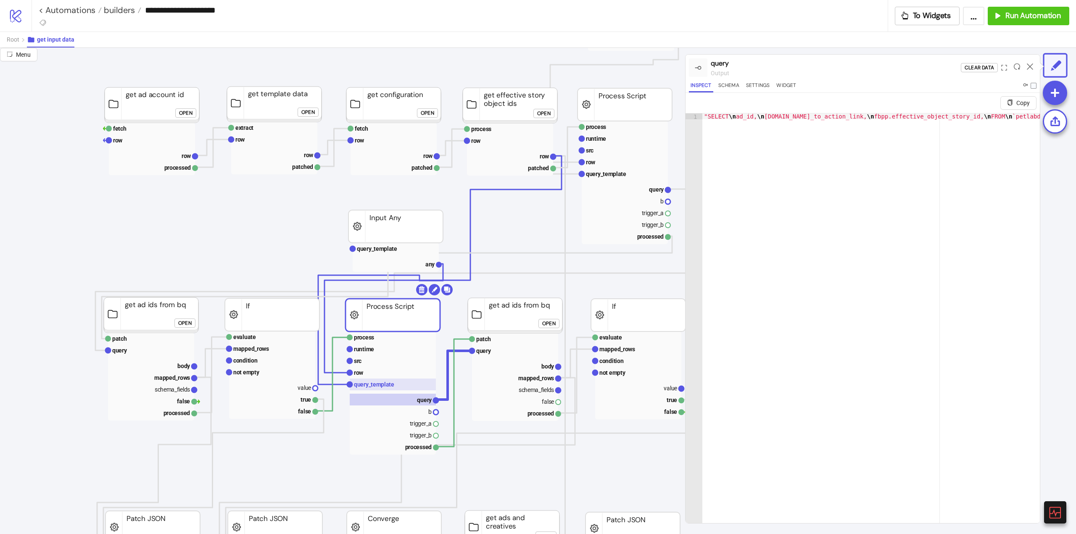
click at [372, 382] on text "query_template" at bounding box center [374, 384] width 40 height 7
click at [374, 253] on rect at bounding box center [396, 249] width 86 height 12
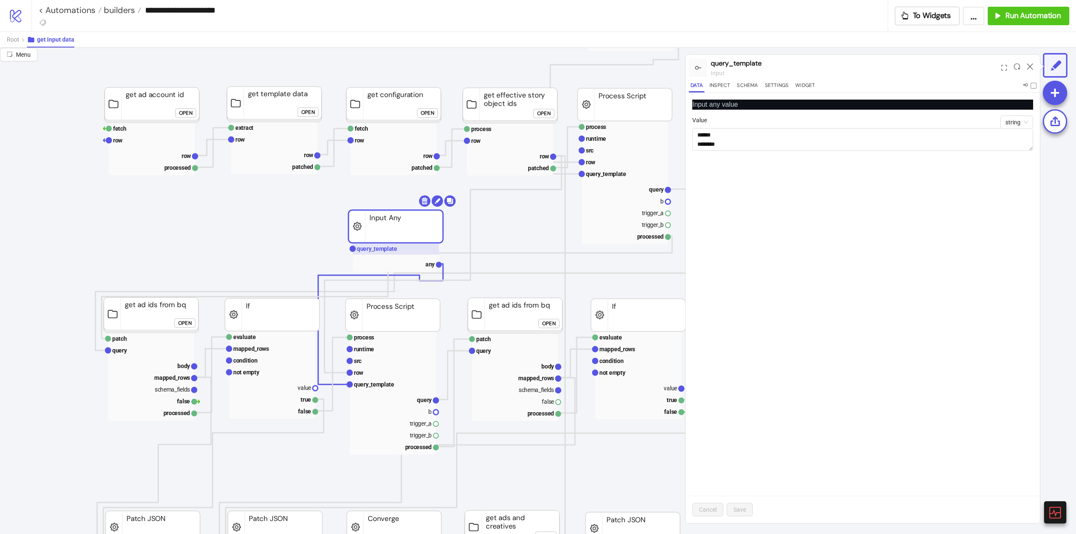
click at [374, 253] on rect at bounding box center [396, 249] width 86 height 12
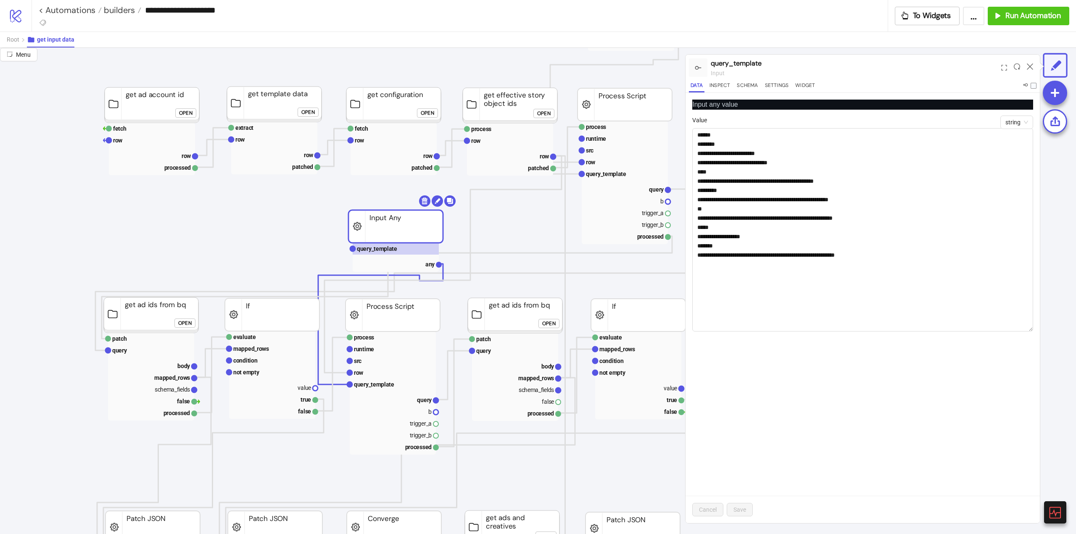
drag, startPoint x: 1031, startPoint y: 148, endPoint x: 981, endPoint y: 356, distance: 214.0
click at [1051, 331] on div "**********" at bounding box center [538, 291] width 1076 height 486
click at [875, 281] on textarea "**********" at bounding box center [862, 231] width 341 height 206
click at [414, 397] on rect at bounding box center [393, 400] width 86 height 12
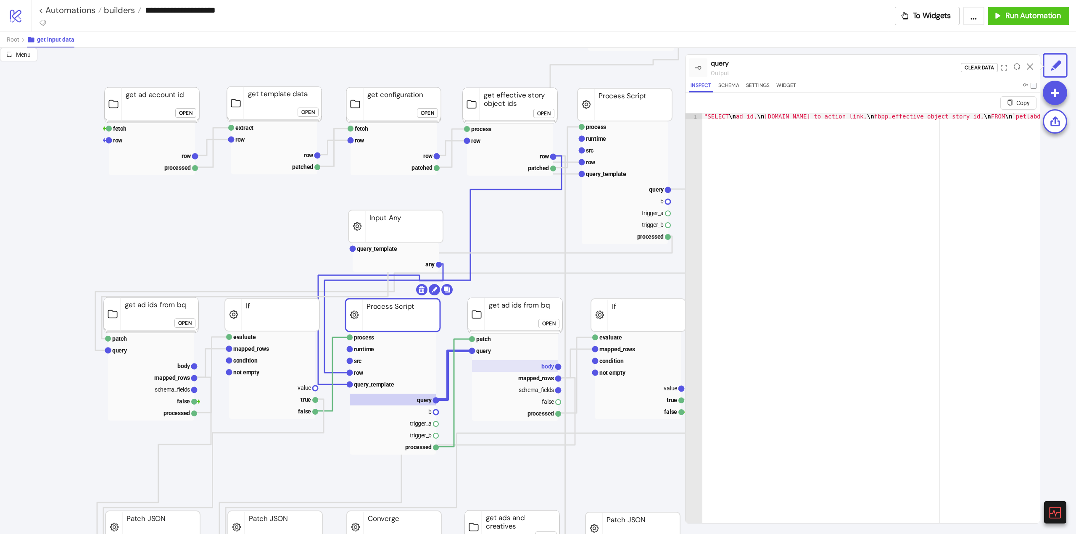
click at [538, 367] on rect at bounding box center [515, 366] width 86 height 12
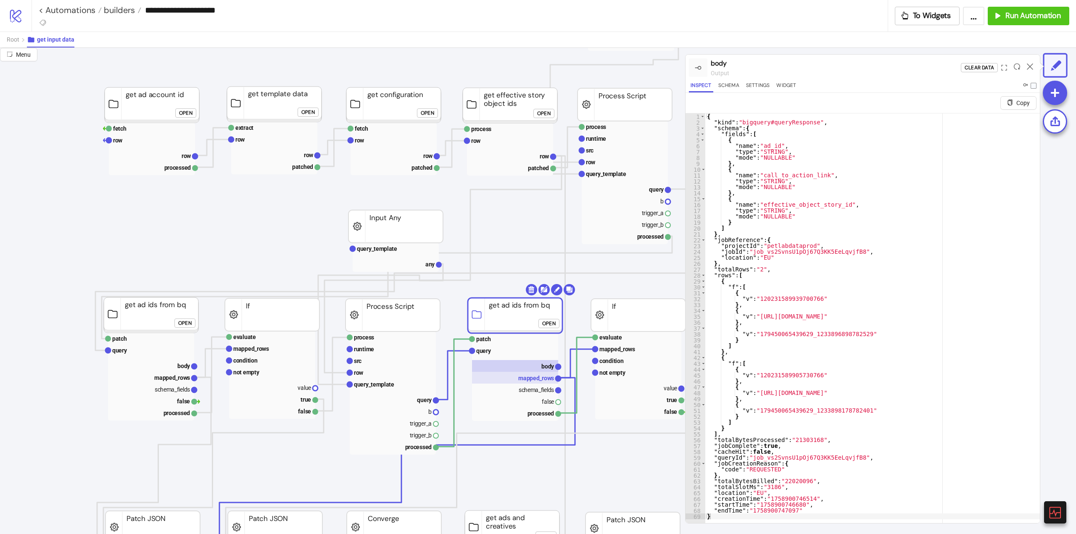
click at [541, 381] on text "mapped_rows" at bounding box center [536, 378] width 36 height 7
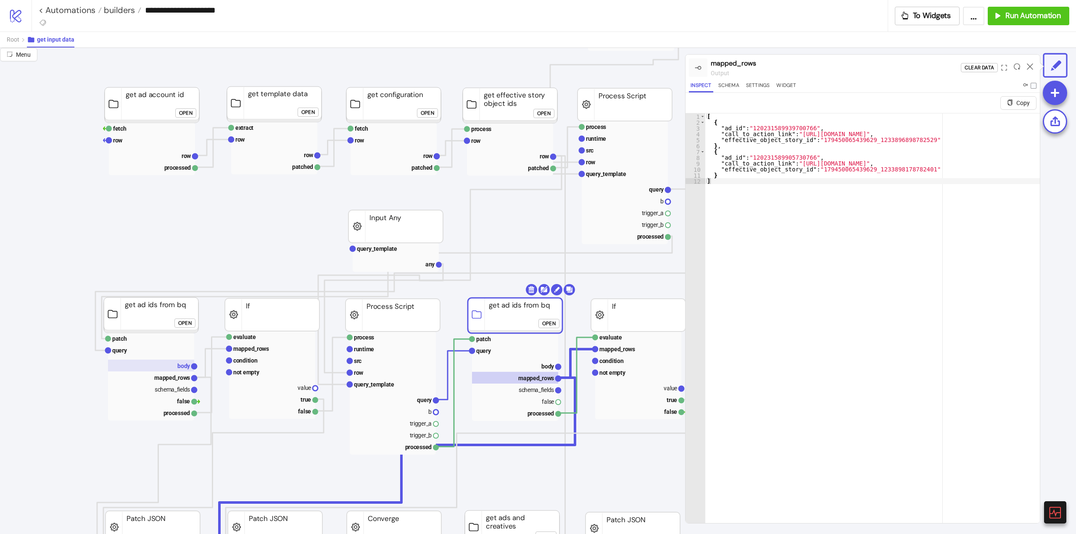
click at [175, 370] on rect at bounding box center [151, 366] width 86 height 12
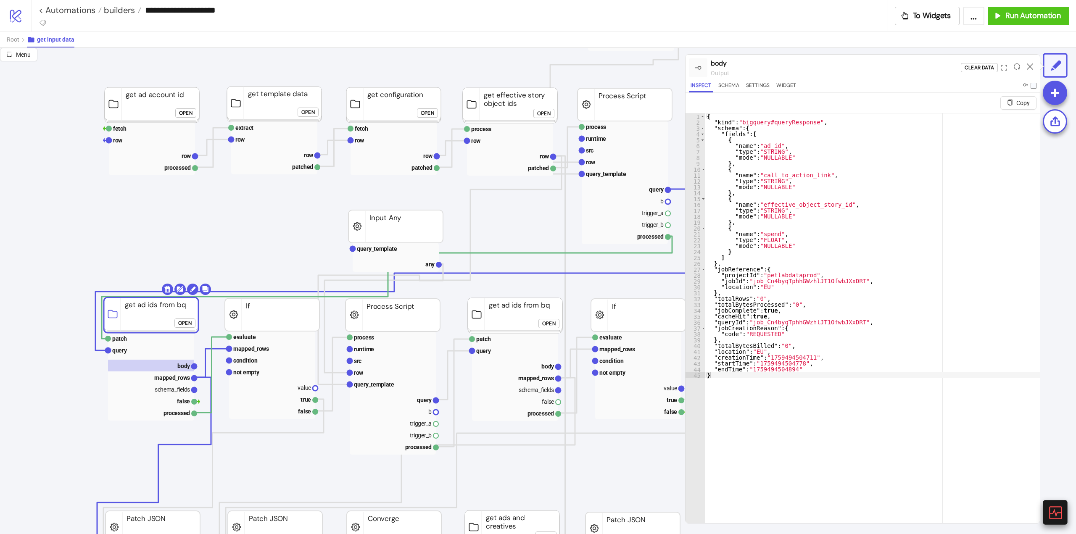
click at [1052, 508] on icon at bounding box center [1054, 512] width 15 height 15
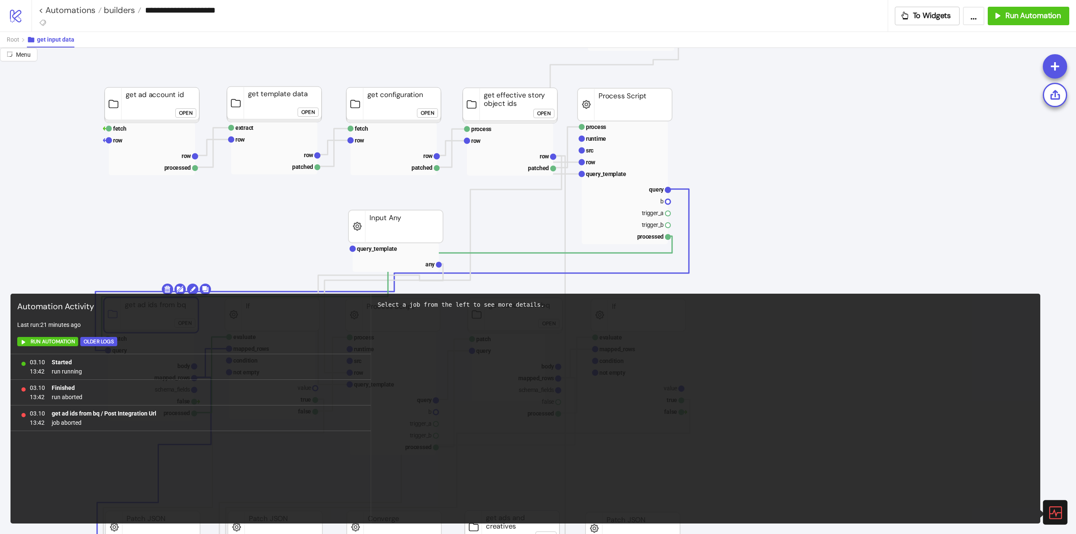
click at [1052, 514] on icon at bounding box center [1055, 512] width 13 height 13
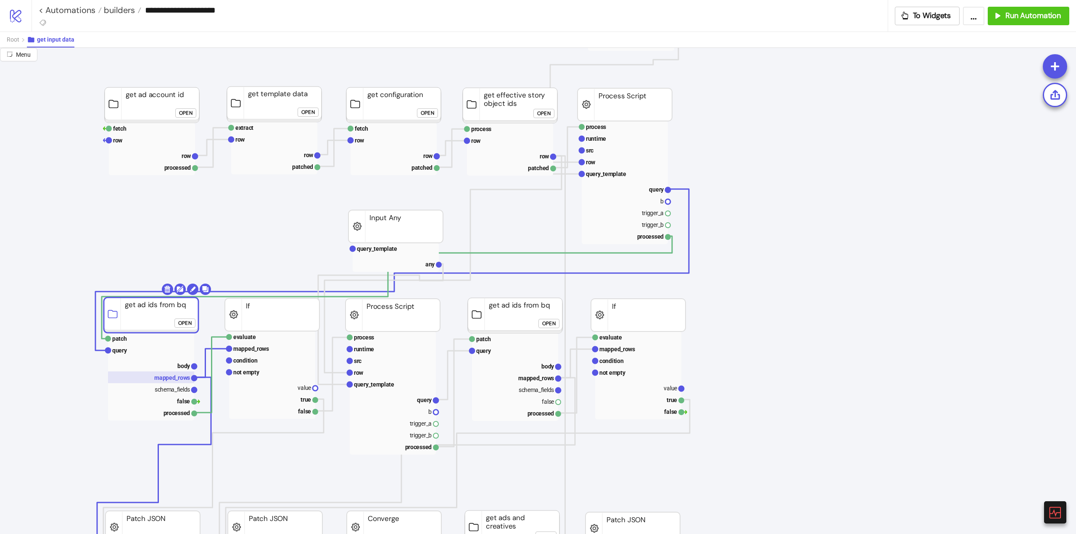
click at [169, 381] on text "mapped_rows" at bounding box center [172, 377] width 36 height 7
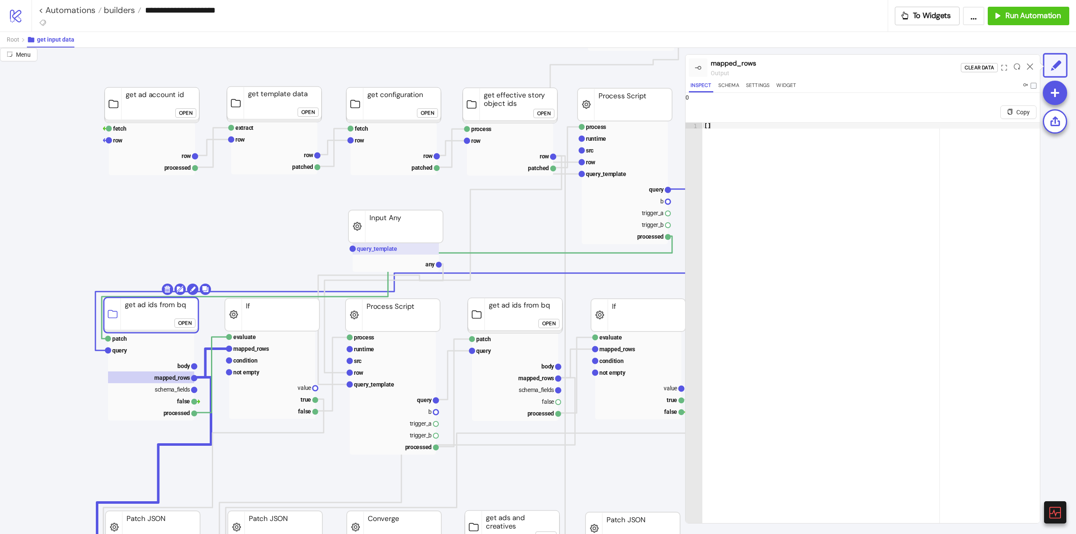
click at [381, 253] on rect at bounding box center [396, 249] width 86 height 12
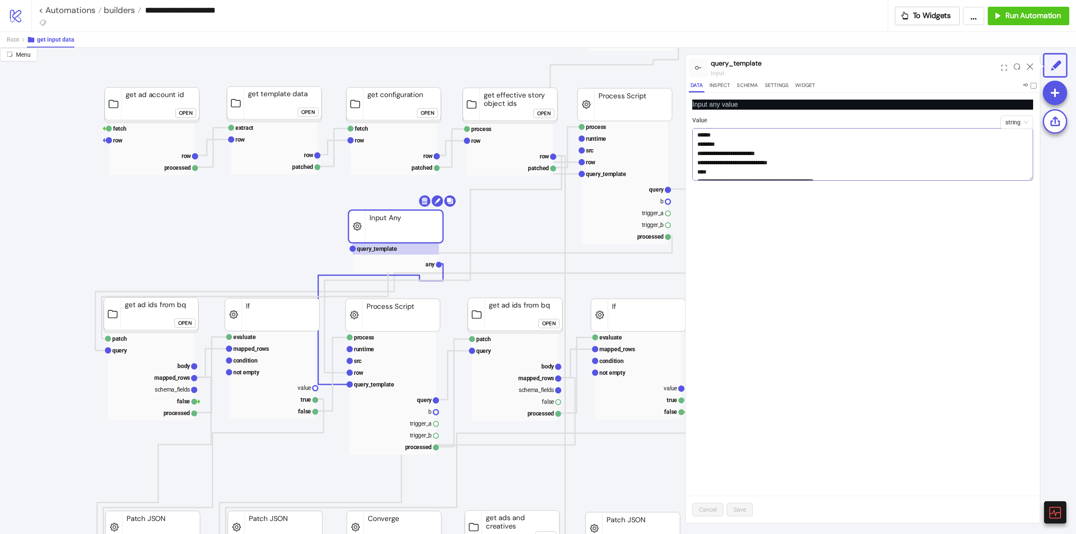
drag, startPoint x: 1028, startPoint y: 147, endPoint x: 1010, endPoint y: 390, distance: 243.6
click at [1021, 181] on textarea "**********" at bounding box center [862, 154] width 341 height 53
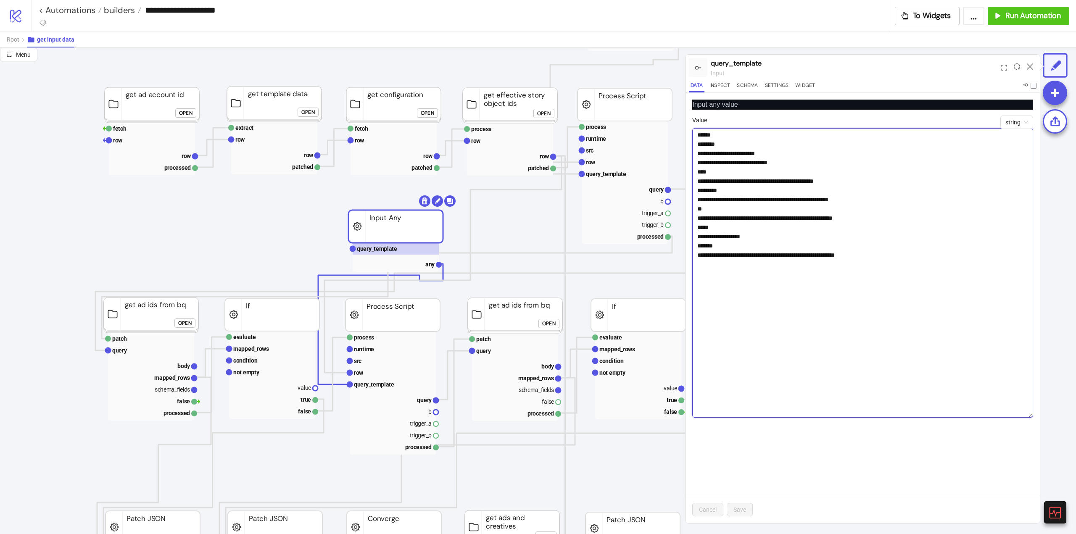
click at [907, 293] on textarea "**********" at bounding box center [862, 273] width 341 height 290
click at [935, 275] on textarea "**********" at bounding box center [862, 273] width 341 height 290
click at [930, 260] on textarea "**********" at bounding box center [862, 273] width 341 height 290
paste textarea "**********"
type textarea "**********"
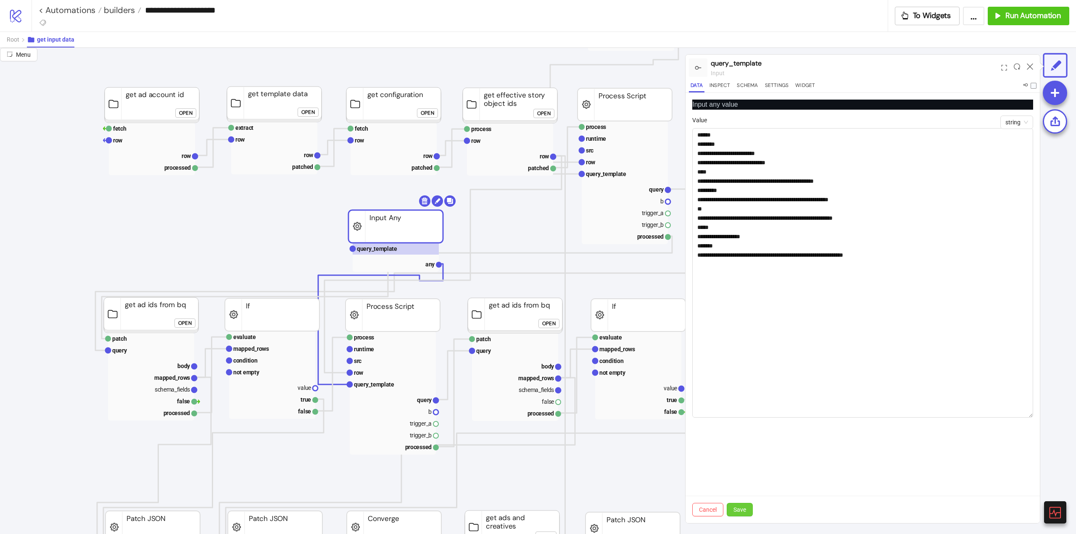
click at [740, 511] on span "Save" at bounding box center [739, 509] width 13 height 7
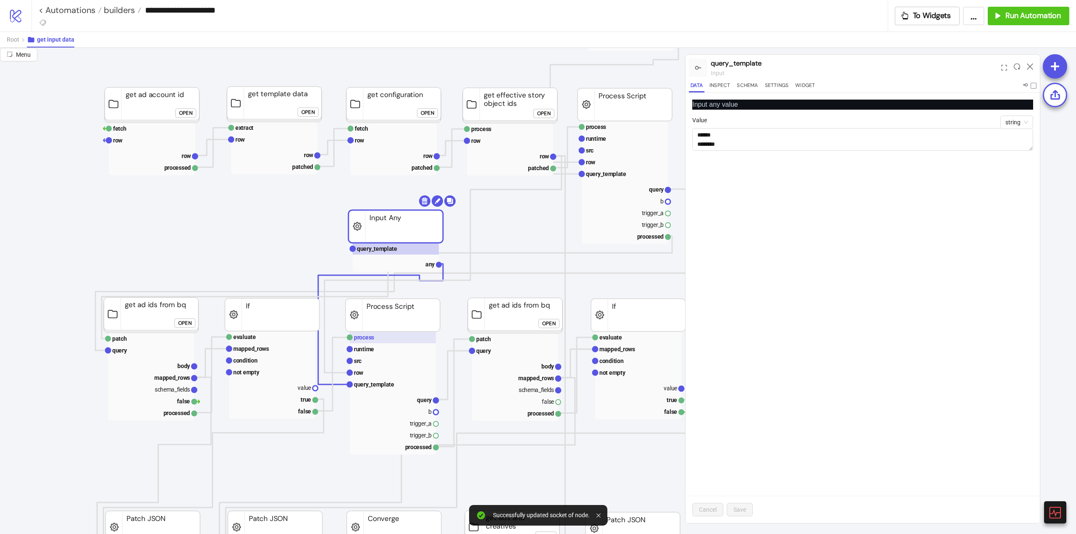
click at [369, 340] on text "process" at bounding box center [364, 337] width 20 height 7
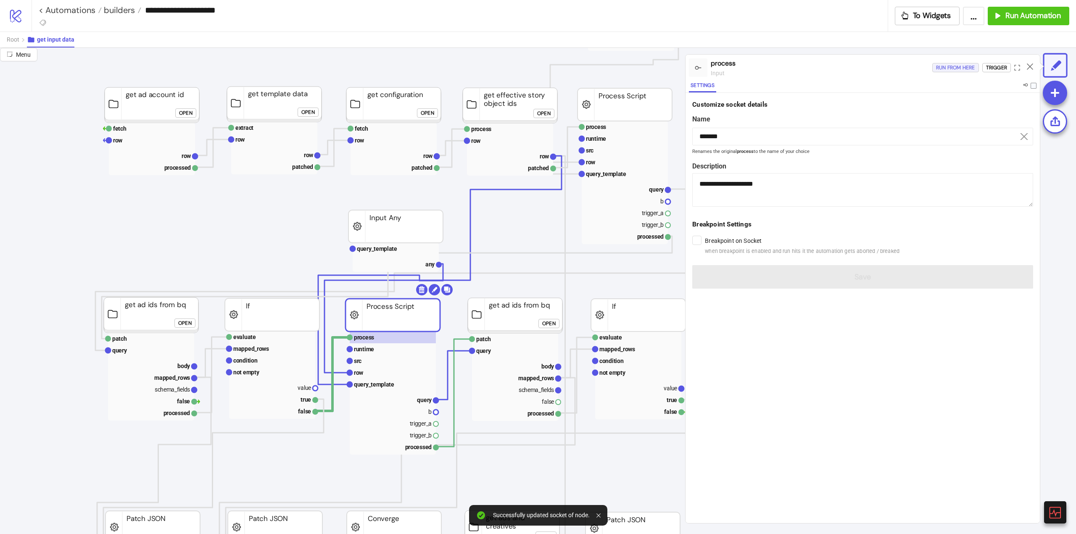
click at [940, 69] on div "Run from here" at bounding box center [955, 68] width 39 height 10
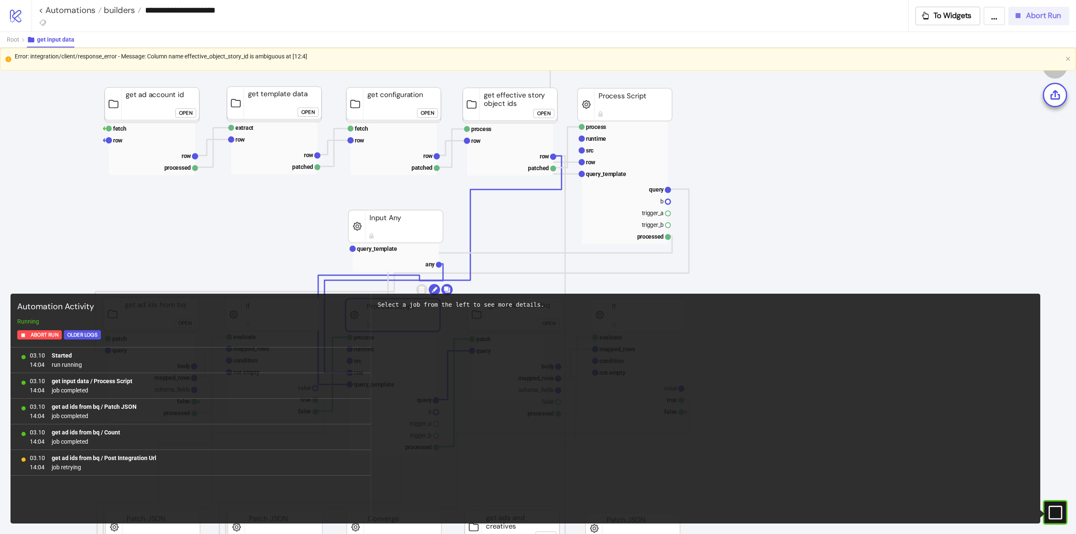
click at [1012, 25] on button "Abort Run" at bounding box center [1038, 16] width 61 height 18
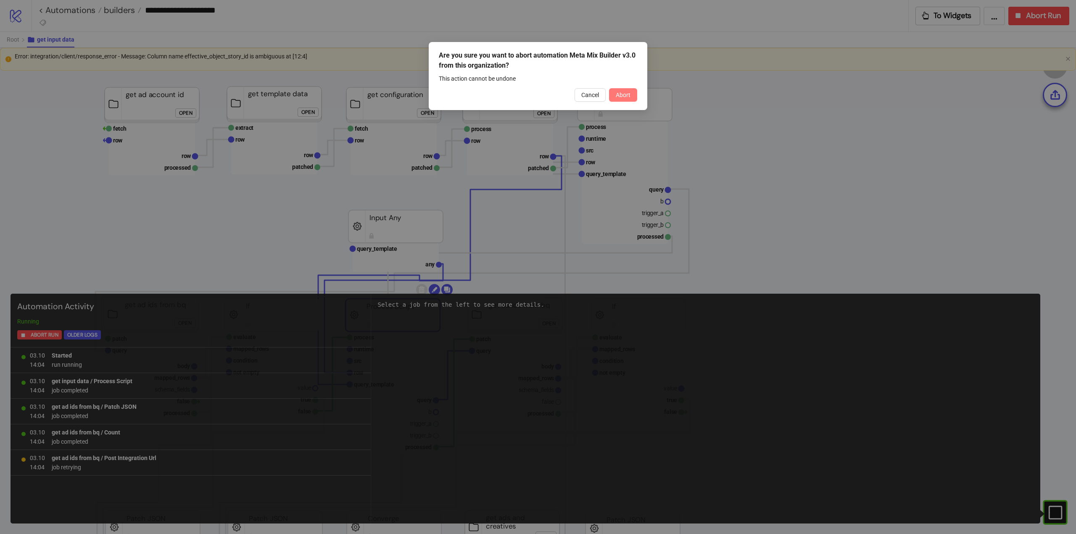
click at [634, 99] on button "Abort" at bounding box center [623, 94] width 28 height 13
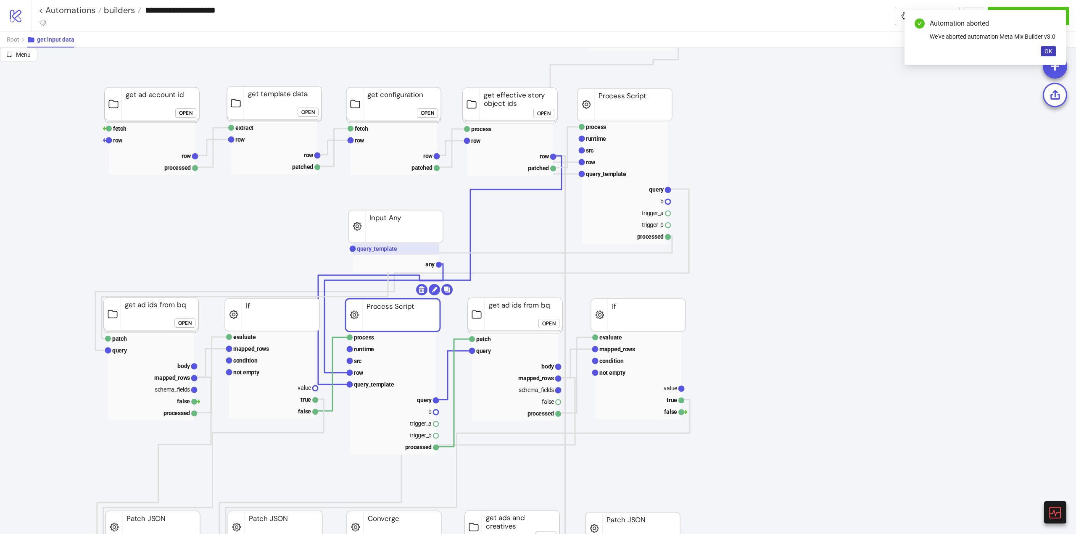
click at [391, 245] on rect at bounding box center [396, 249] width 86 height 12
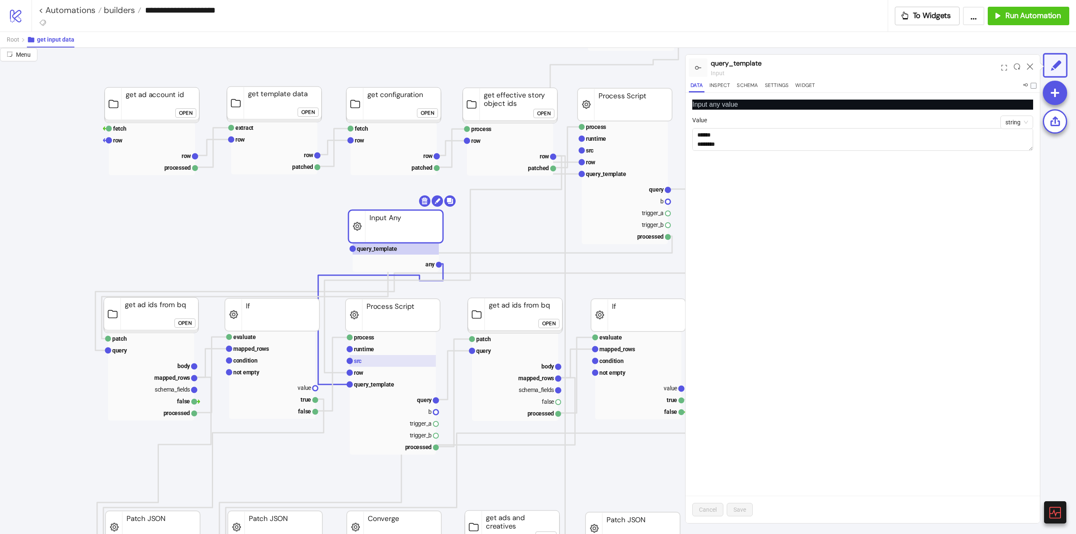
click at [363, 360] on rect at bounding box center [393, 361] width 86 height 12
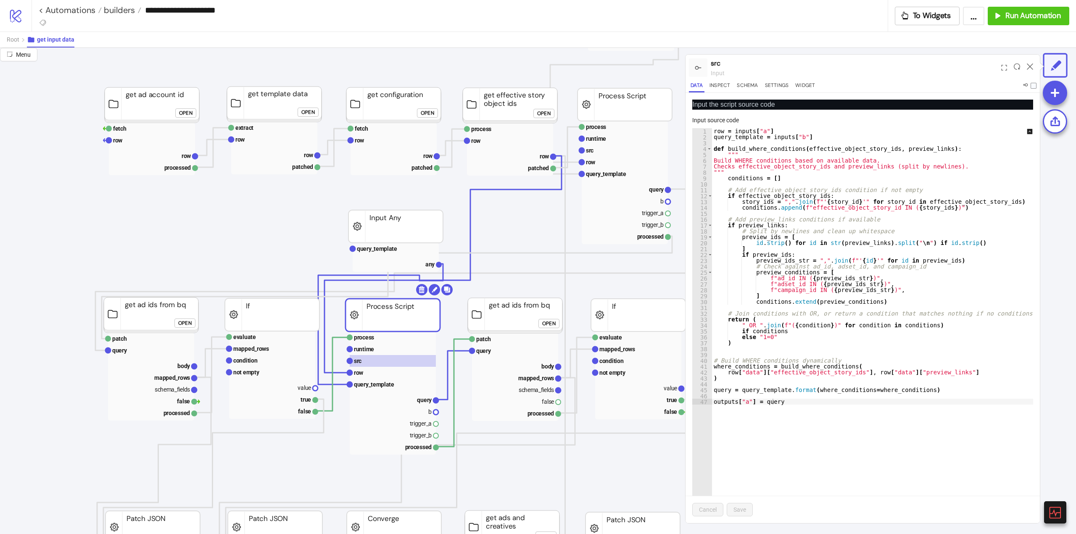
click at [796, 209] on div "row = inputs [ "a" ] query_template = inputs [ "b" ] def build_where_conditions…" at bounding box center [878, 331] width 332 height 407
paste textarea "**********"
paste textarea "***"
type textarea "**********"
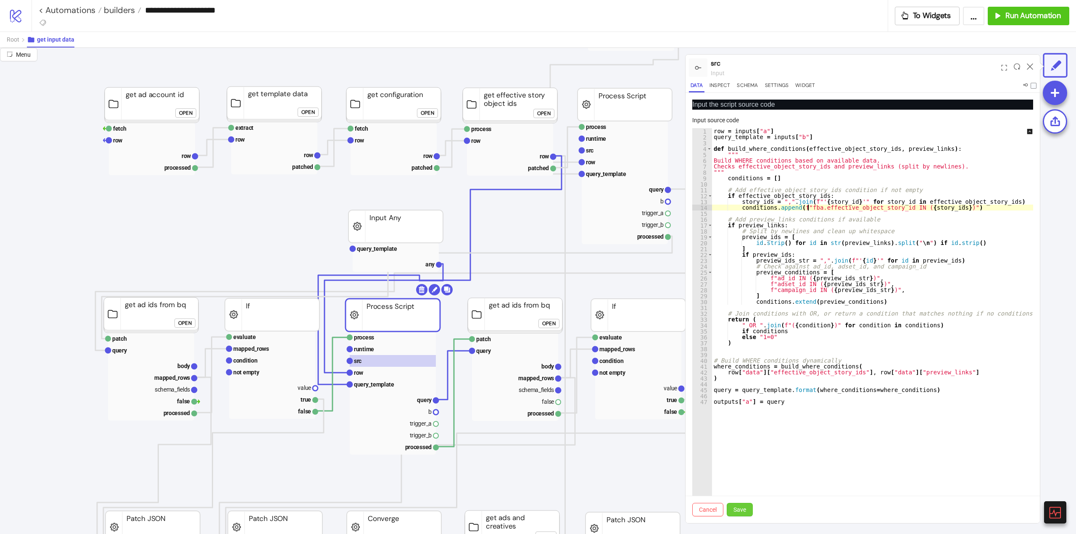
click at [736, 515] on button "Save" at bounding box center [740, 509] width 26 height 13
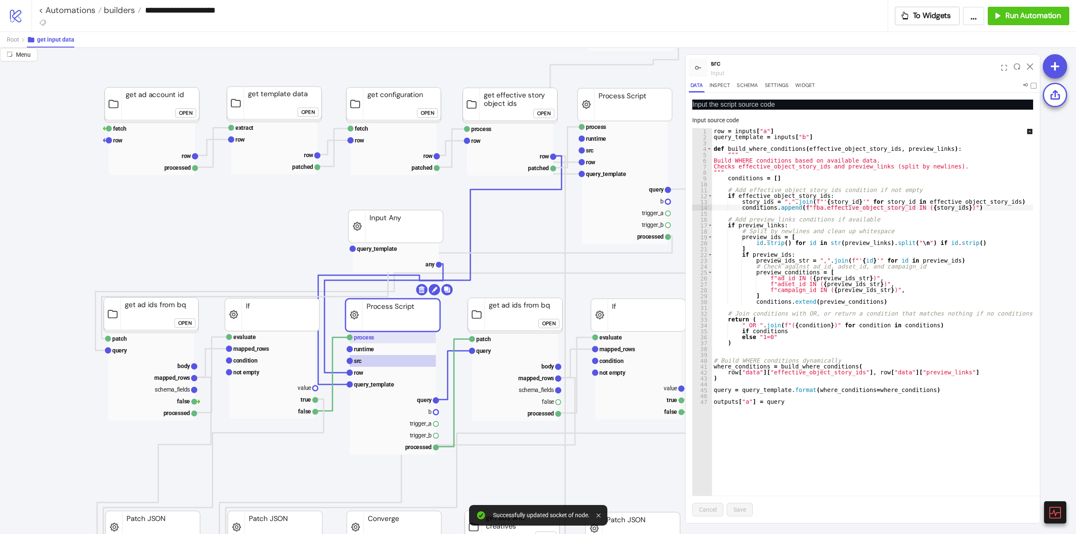
click at [365, 342] on rect at bounding box center [393, 338] width 86 height 12
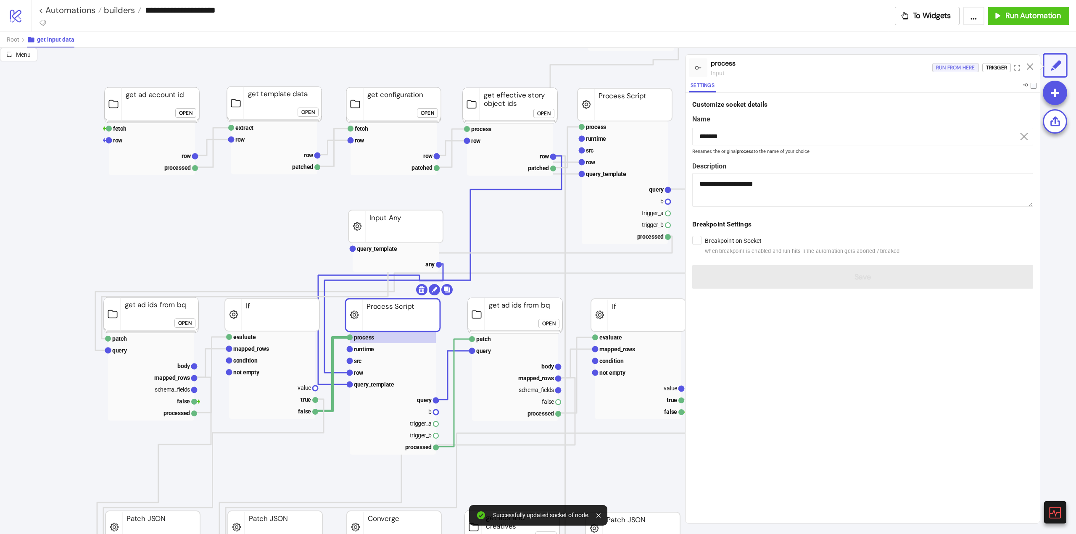
click at [960, 70] on div "Run from here" at bounding box center [955, 68] width 39 height 10
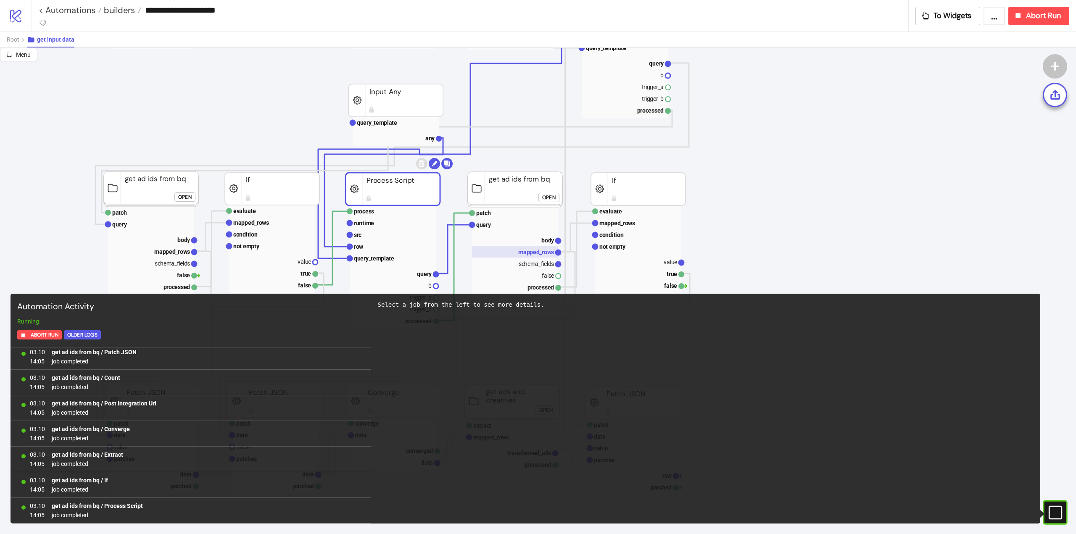
scroll to position [106, 0]
click at [538, 249] on text "mapped_rows" at bounding box center [536, 252] width 36 height 7
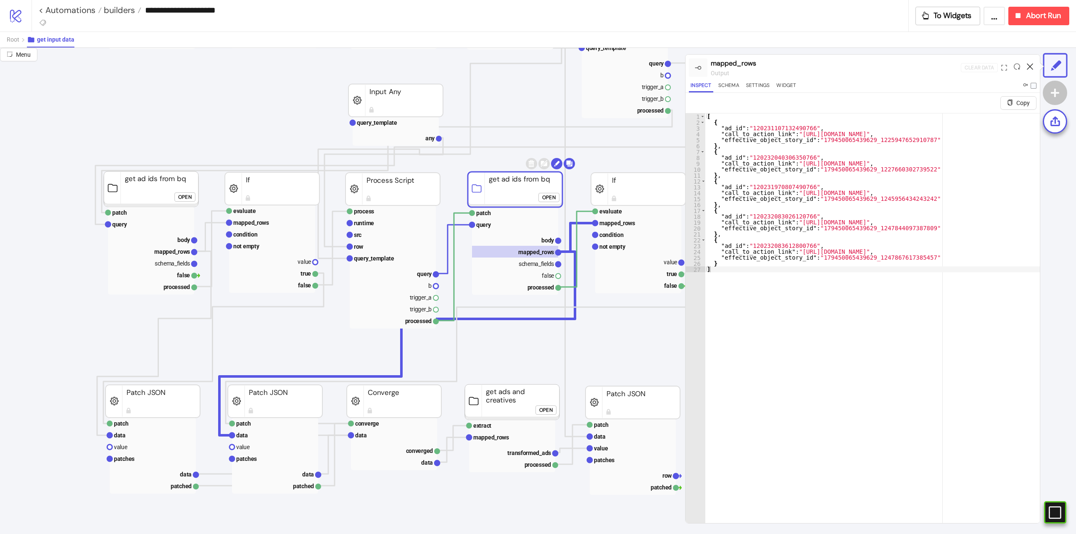
click at [1030, 66] on icon at bounding box center [1030, 66] width 6 height 6
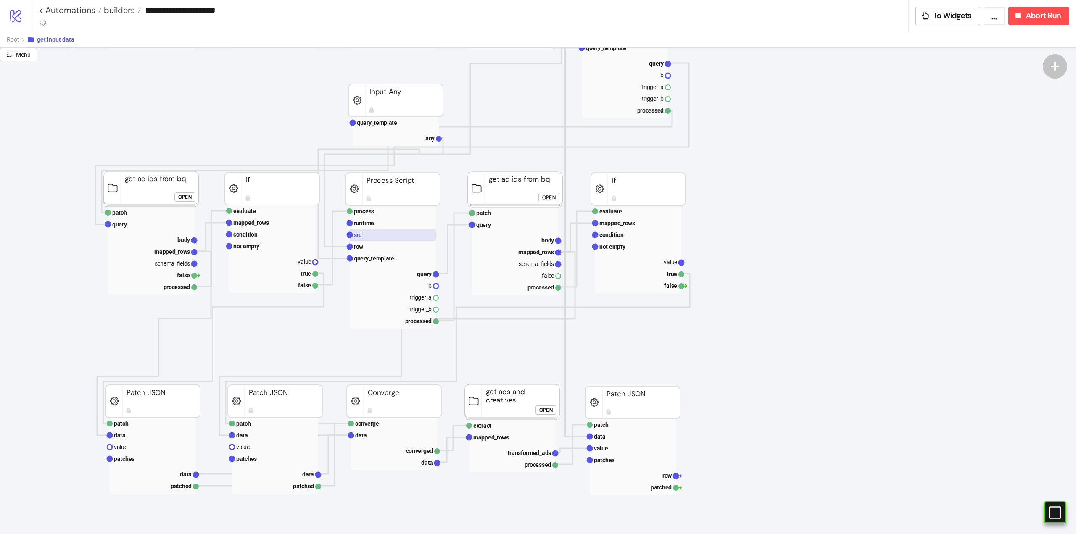
click at [401, 233] on rect at bounding box center [393, 235] width 86 height 12
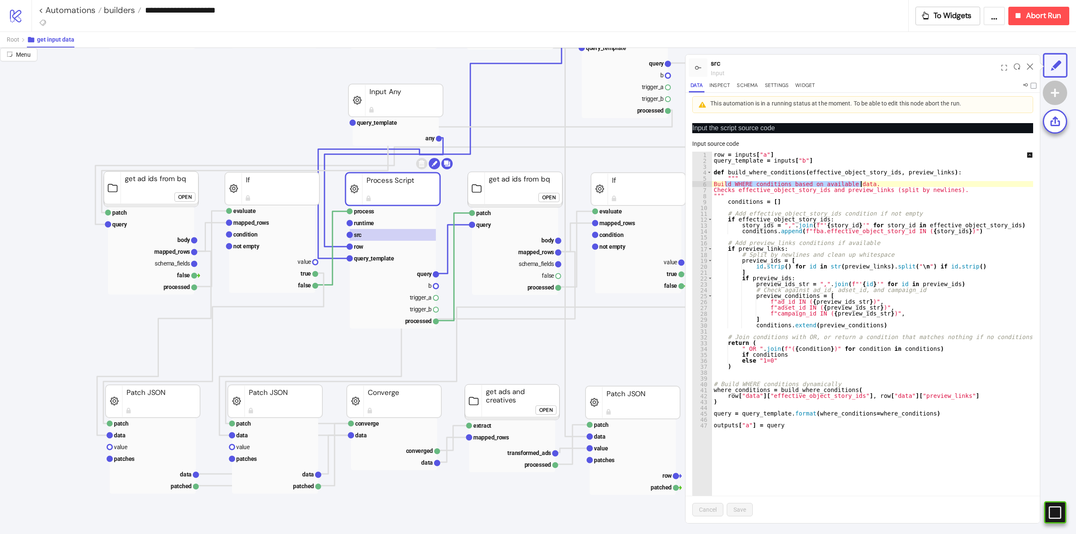
drag, startPoint x: 725, startPoint y: 181, endPoint x: 861, endPoint y: 184, distance: 135.8
click at [861, 184] on div "row = inputs [ "a" ] query_template = inputs [ "b" ] def build_where_conditions…" at bounding box center [878, 355] width 332 height 407
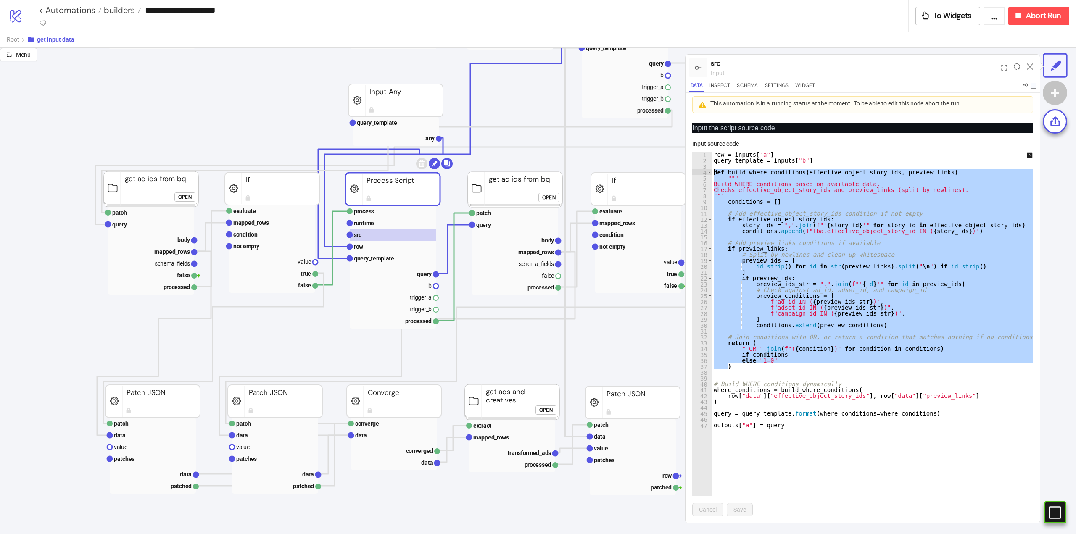
drag, startPoint x: 735, startPoint y: 368, endPoint x: 695, endPoint y: 171, distance: 200.3
click at [695, 171] on div "**********" at bounding box center [862, 349] width 341 height 395
type textarea "**********"
click at [1029, 64] on icon at bounding box center [1030, 66] width 6 height 6
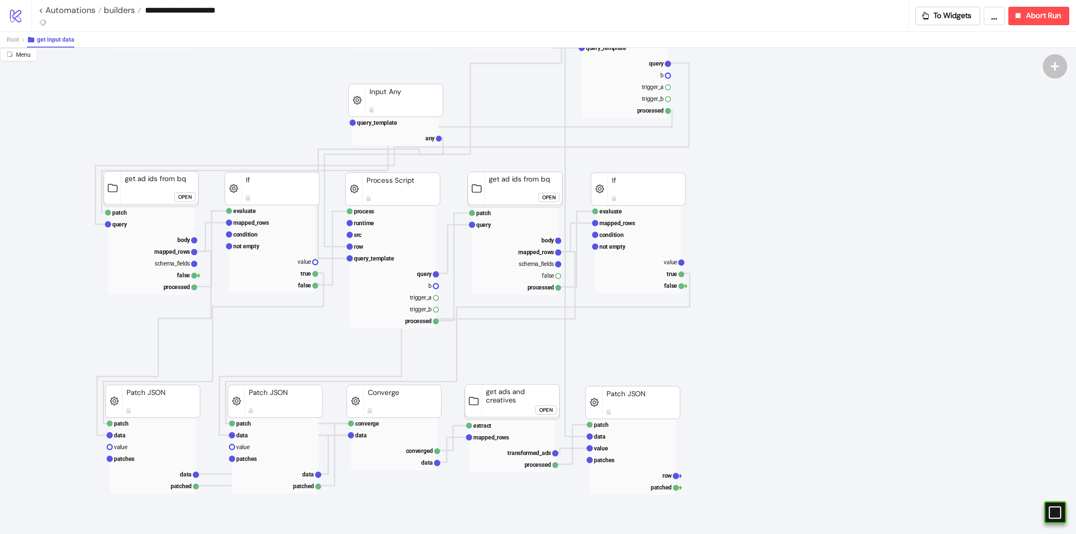
drag, startPoint x: 1051, startPoint y: 509, endPoint x: 1042, endPoint y: 506, distance: 10.0
click at [1052, 509] on rect at bounding box center [1046, 512] width 11 height 11
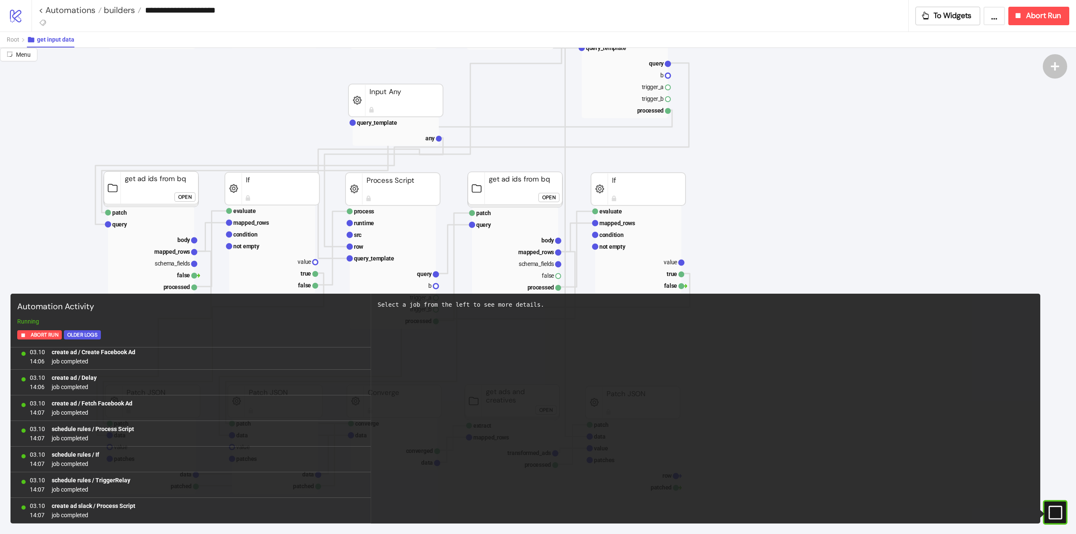
scroll to position [1413, 0]
click at [77, 8] on link "< Automations" at bounding box center [70, 10] width 63 height 8
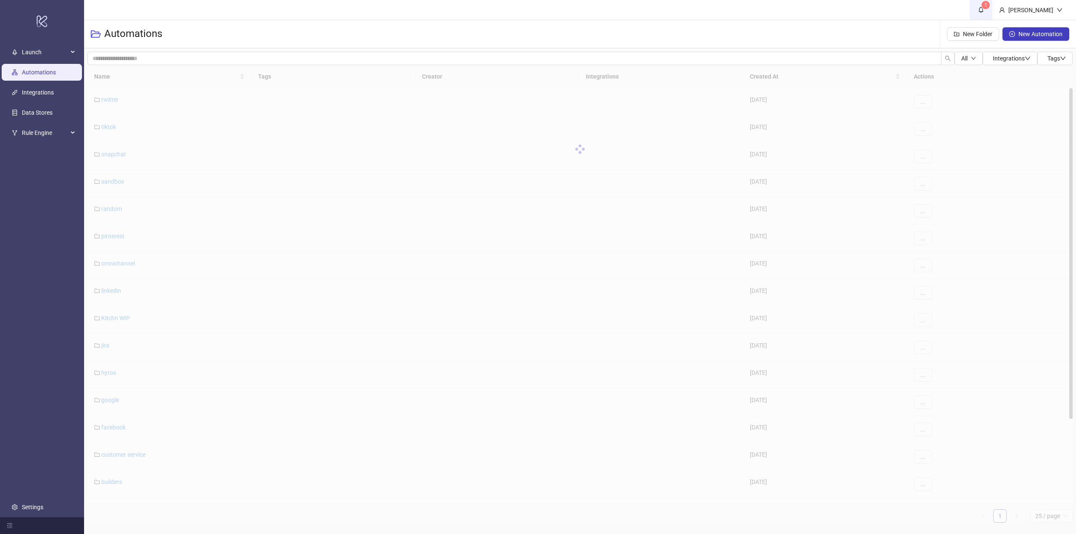
click at [986, 13] on span "1" at bounding box center [980, 9] width 9 height 9
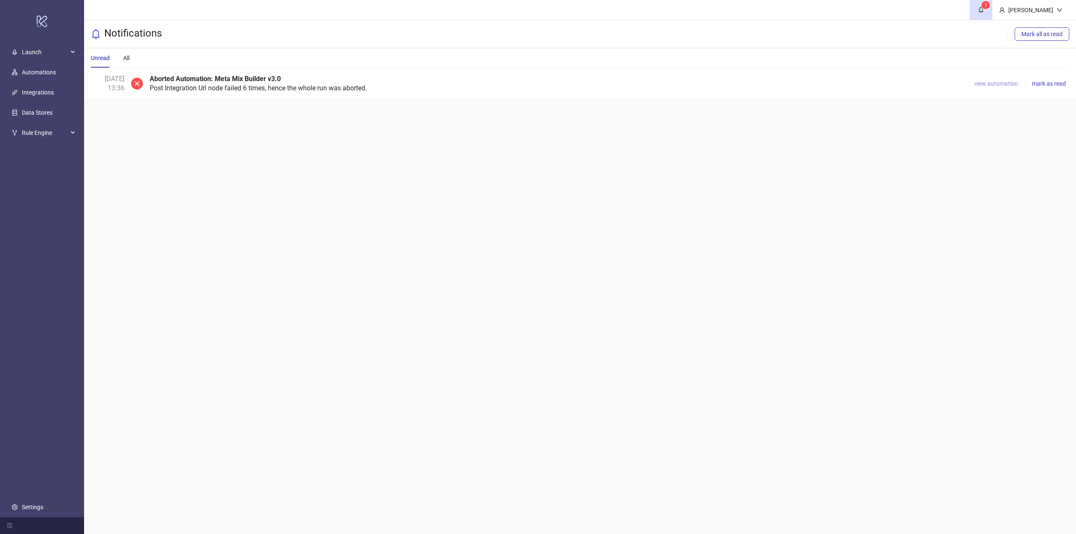
click at [1010, 80] on span "view automation" at bounding box center [996, 83] width 44 height 7
